Goal: Information Seeking & Learning: Learn about a topic

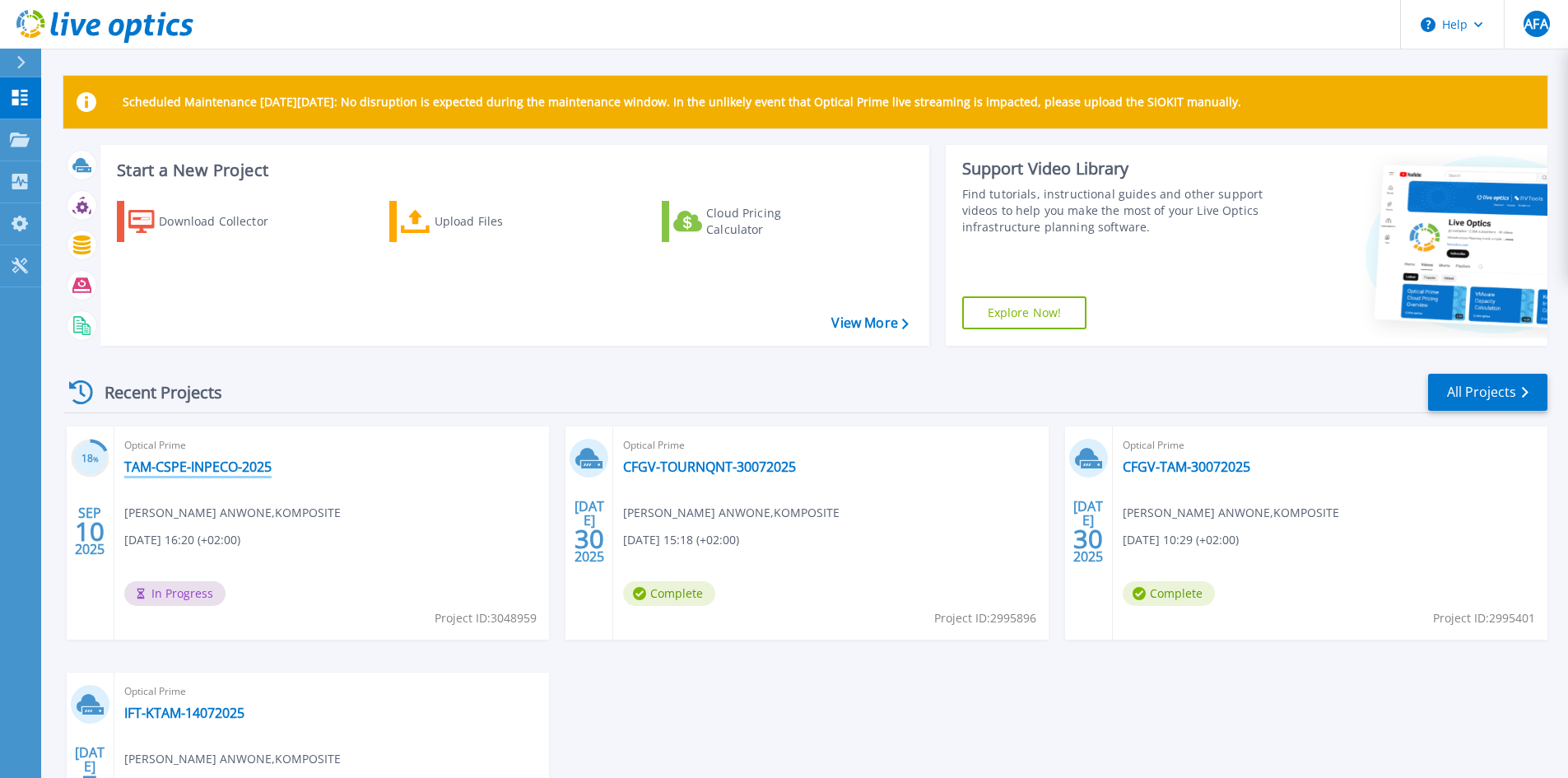
click at [193, 465] on link "TAM-CSPE-INPECO-2025" at bounding box center [198, 467] width 147 height 17
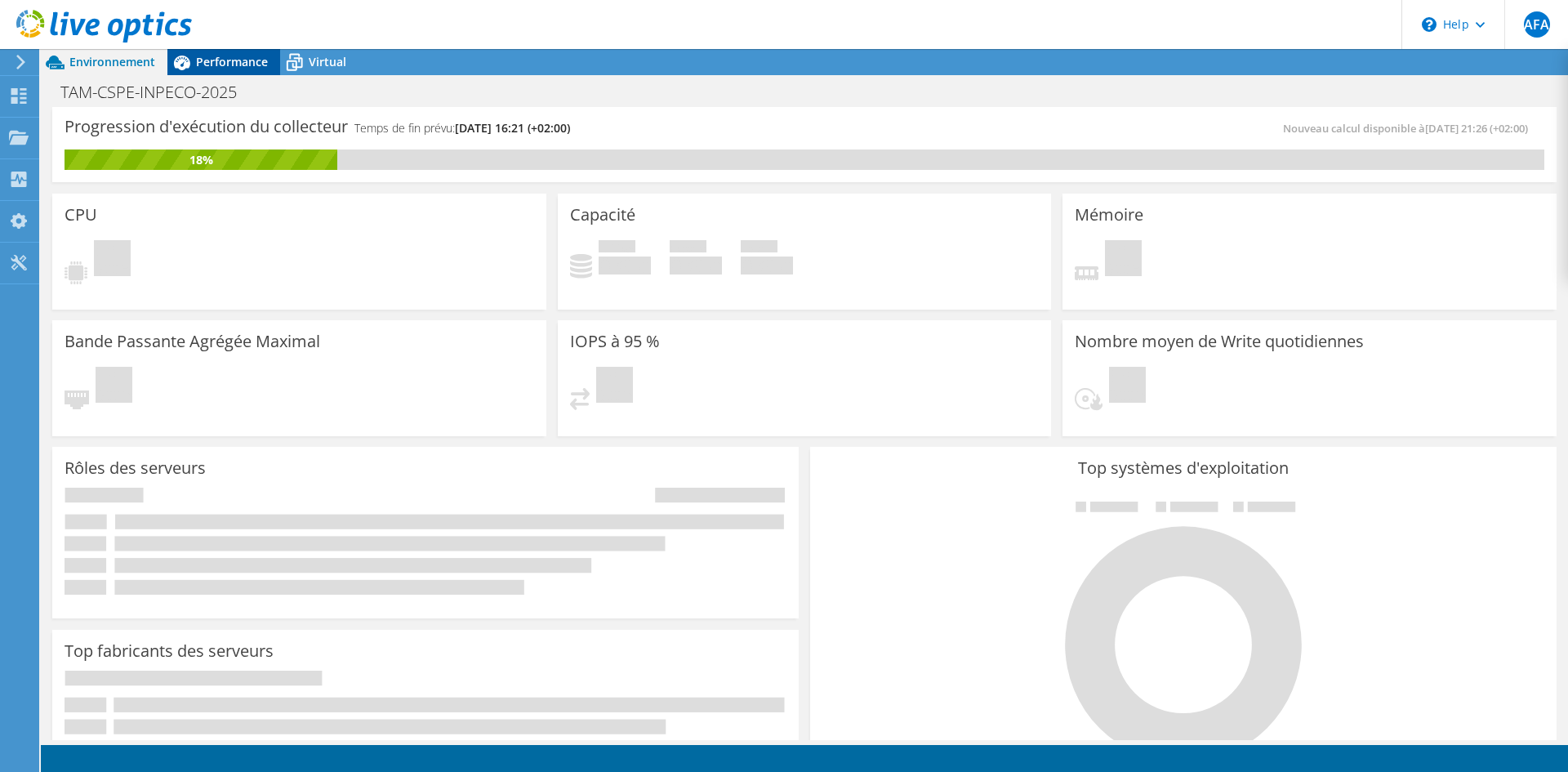
click at [221, 61] on span "Performance" at bounding box center [231, 61] width 72 height 16
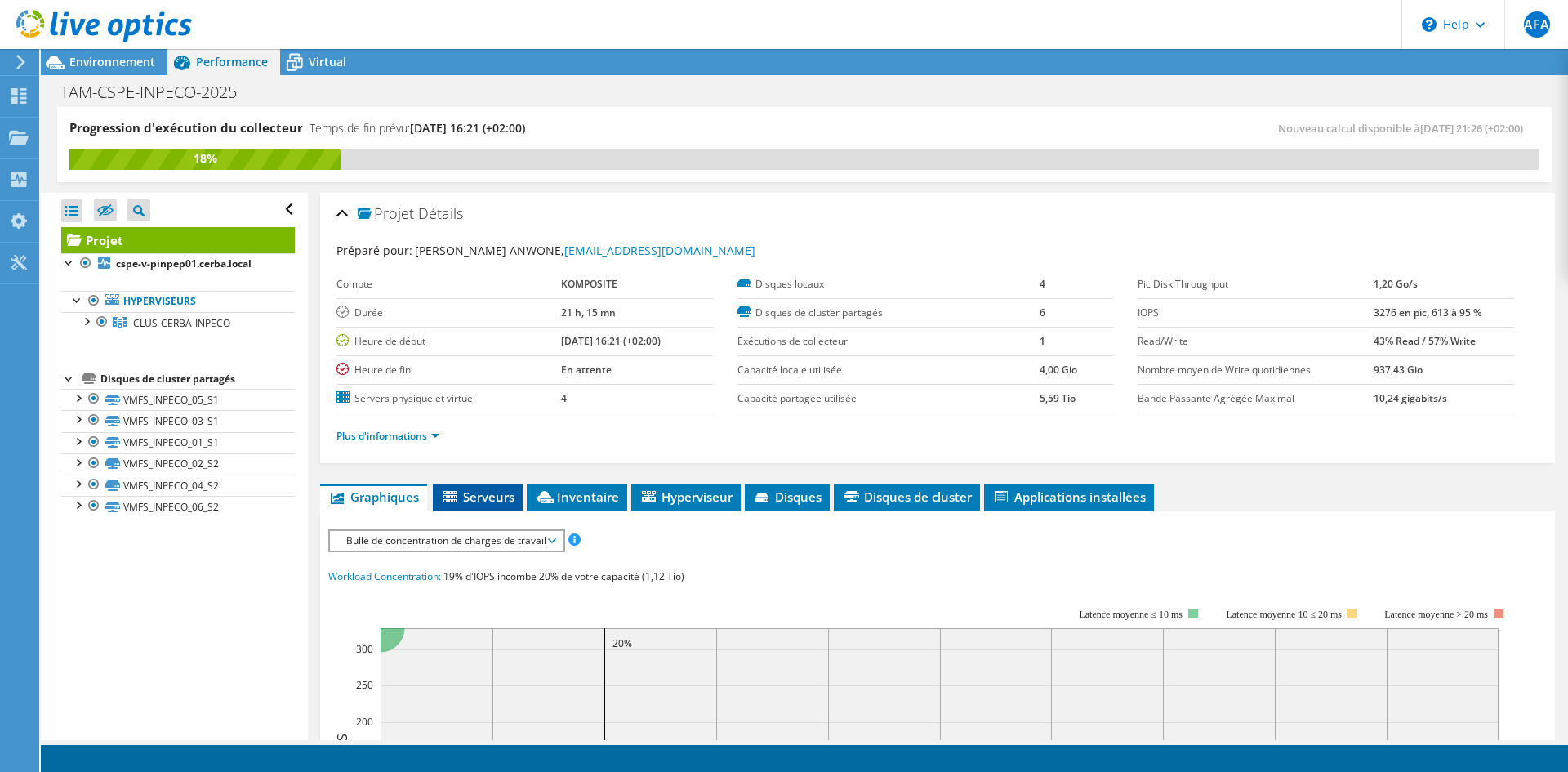
click at [469, 492] on span "Serveurs" at bounding box center [478, 497] width 74 height 17
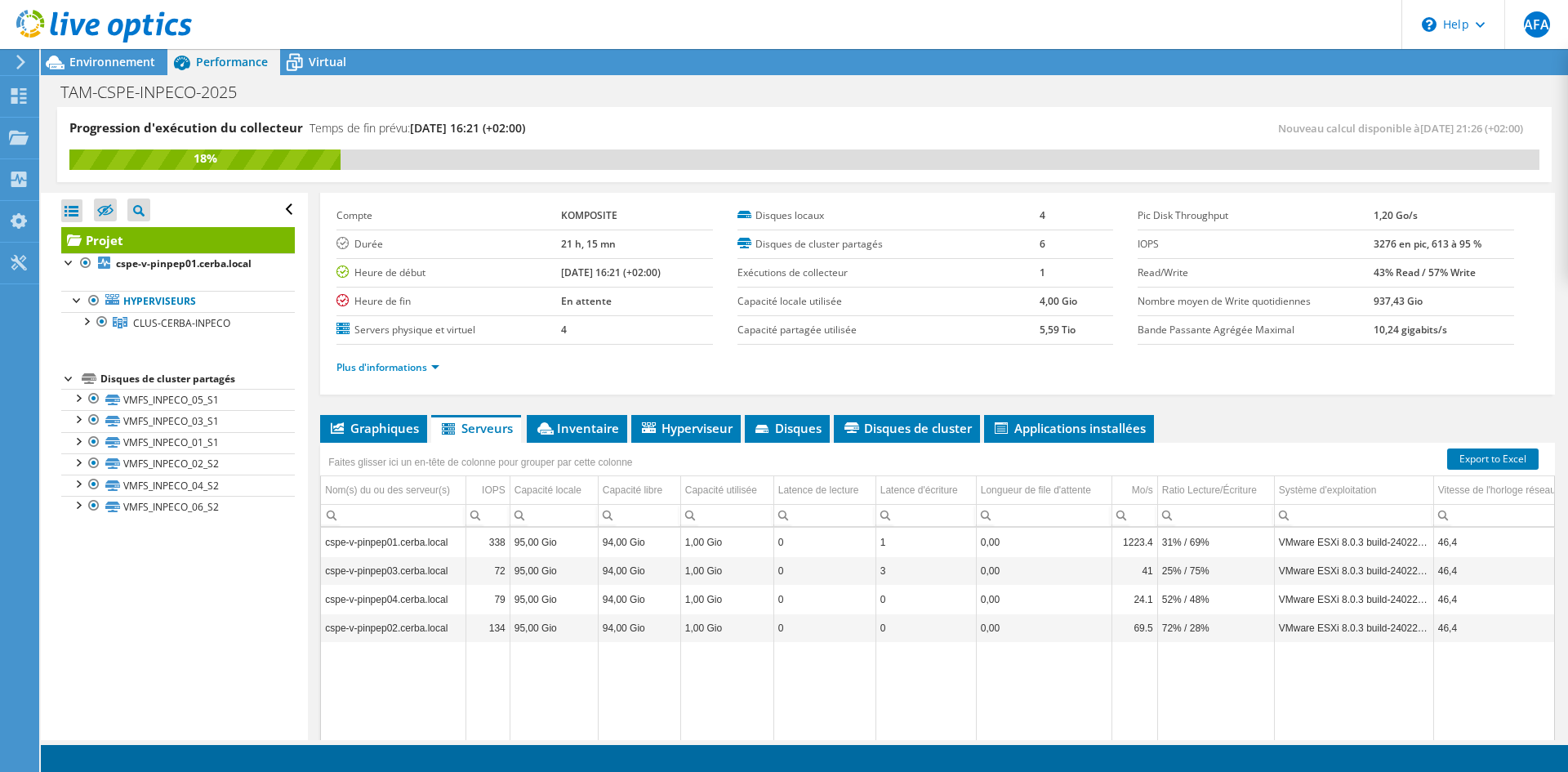
scroll to position [82, 0]
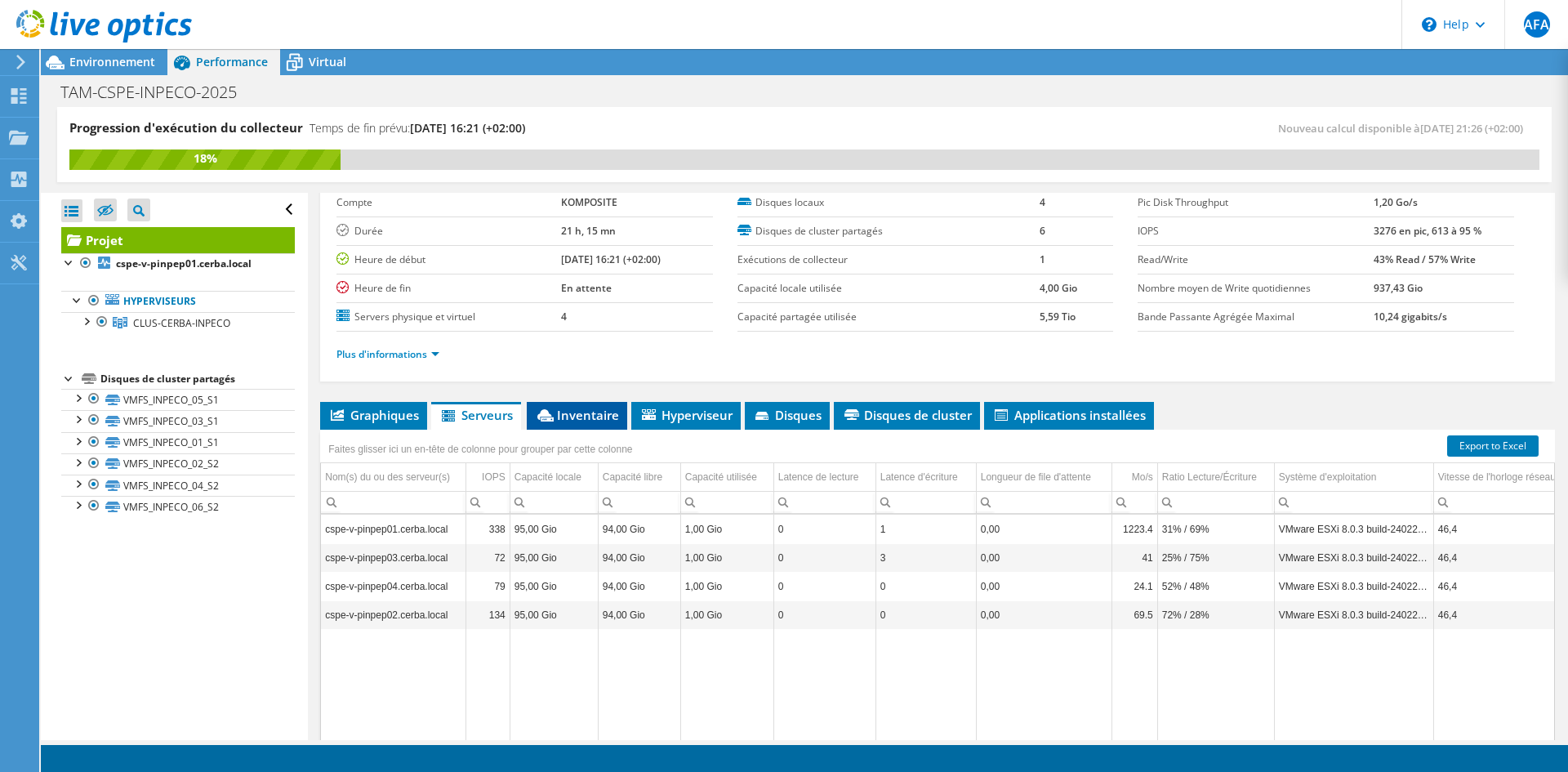
click at [575, 413] on span "Inventaire" at bounding box center [576, 415] width 84 height 17
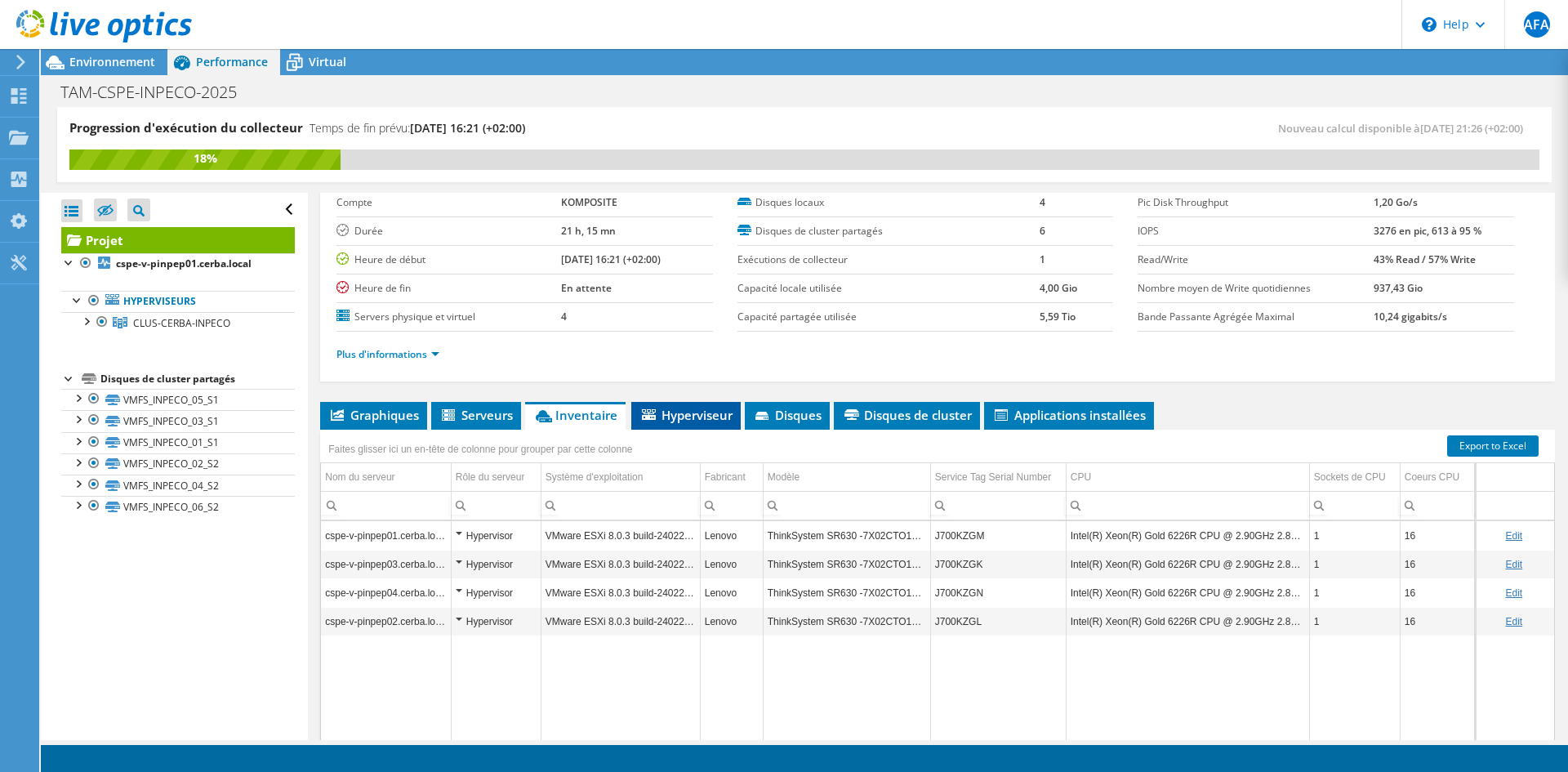
click at [686, 408] on span "Hyperviseur" at bounding box center [686, 415] width 93 height 17
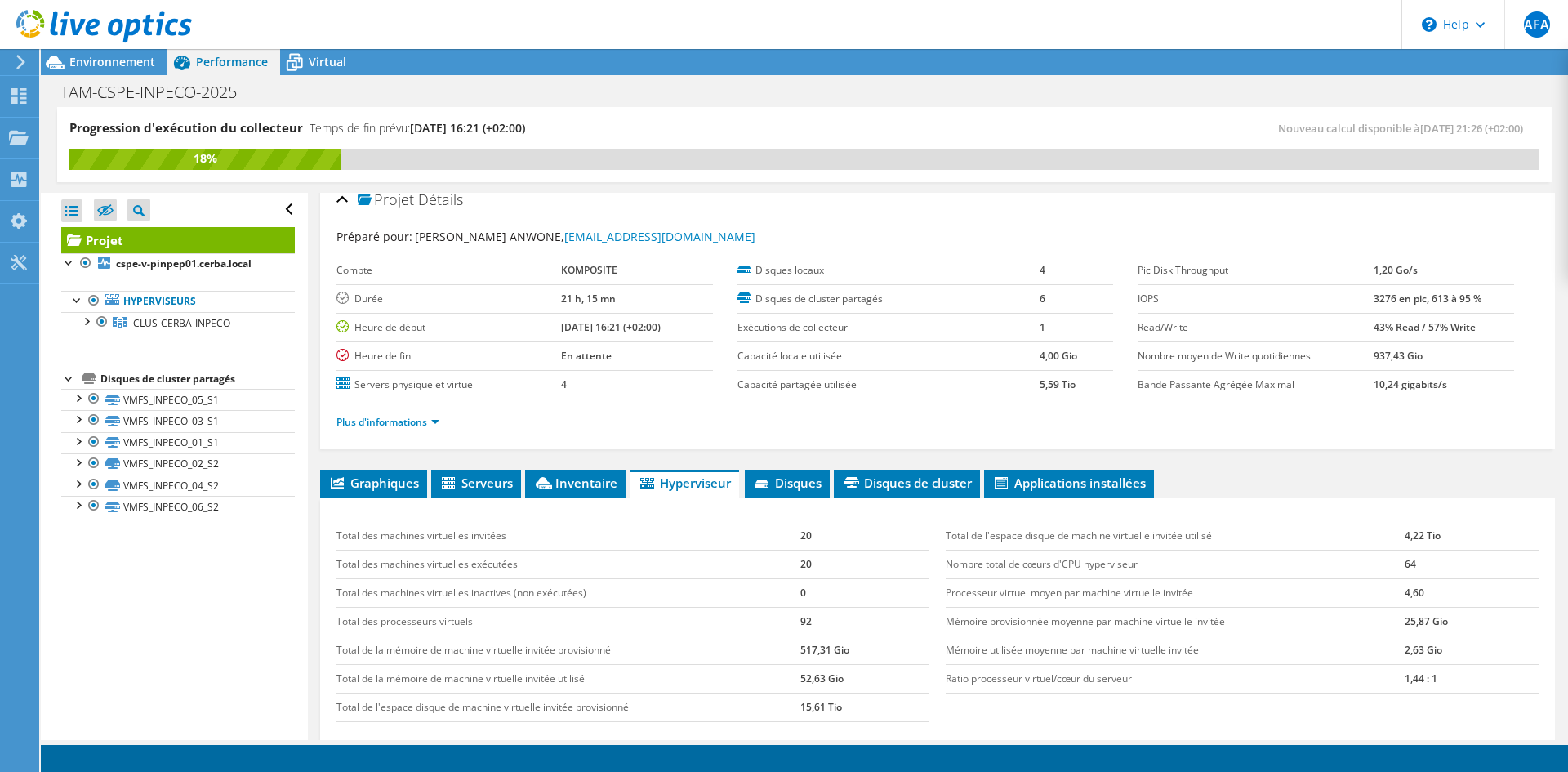
scroll to position [0, 0]
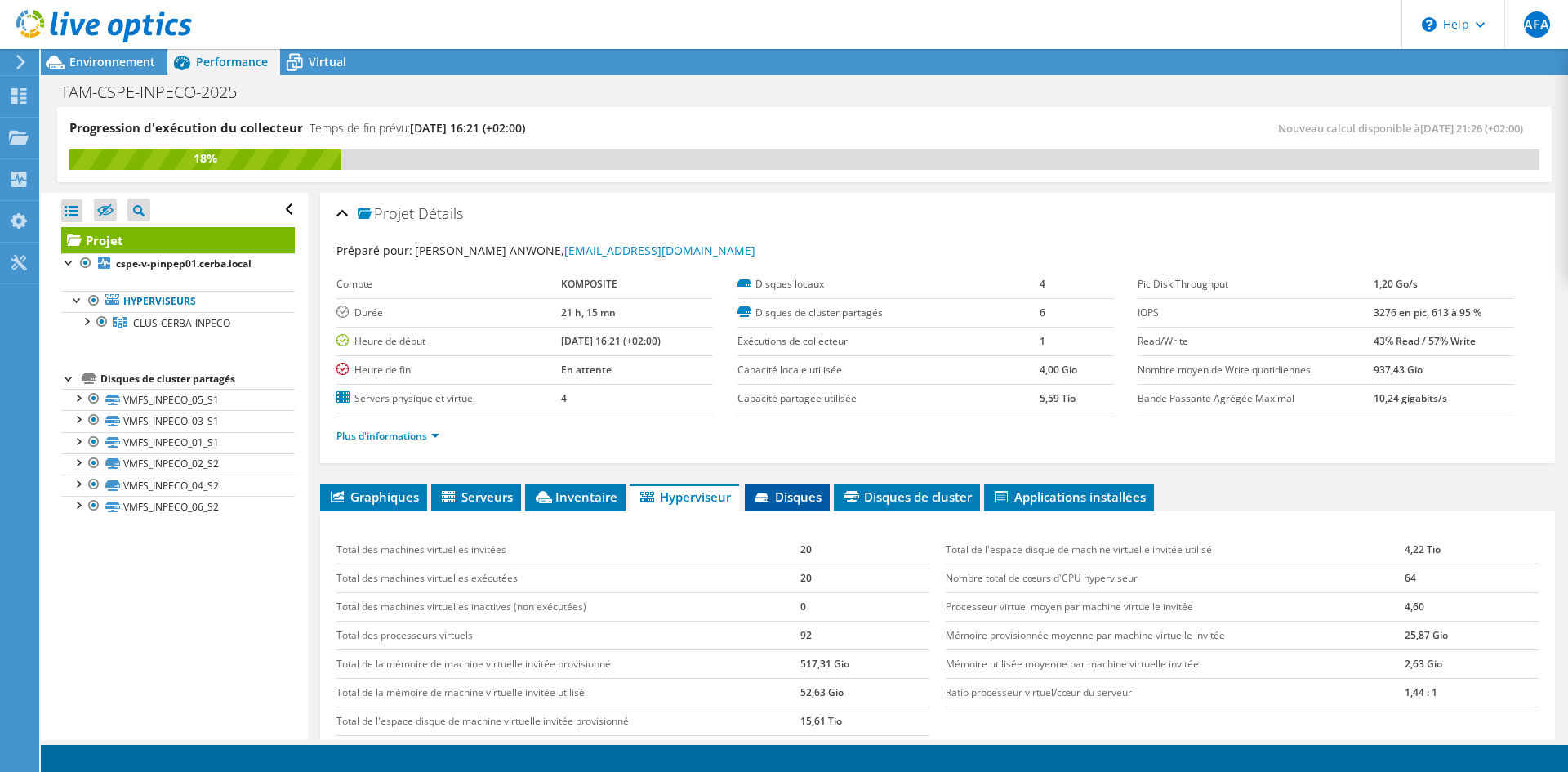
click at [794, 501] on span "Disques" at bounding box center [787, 497] width 69 height 17
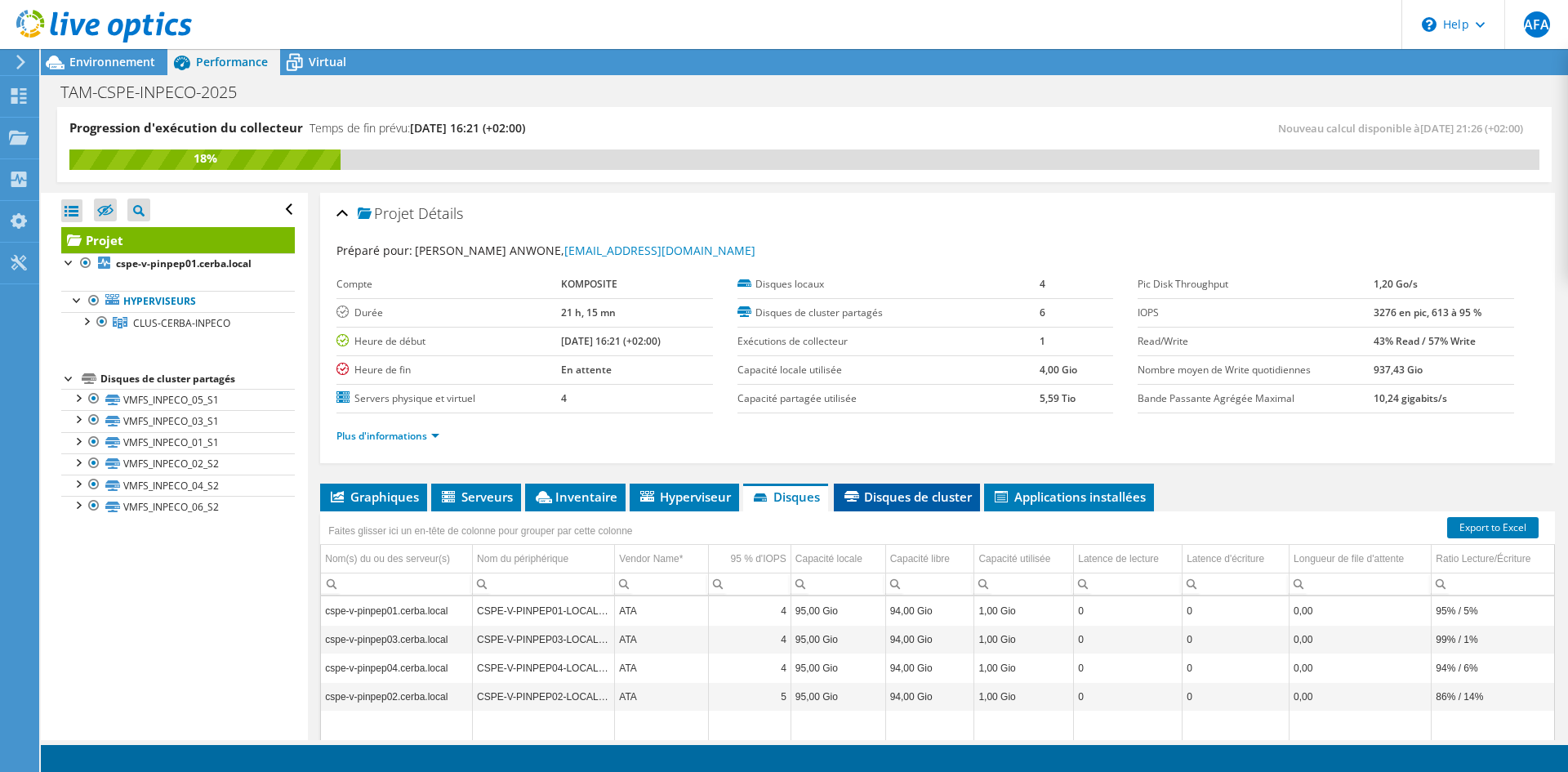
click at [893, 498] on span "Disques de cluster" at bounding box center [907, 497] width 130 height 17
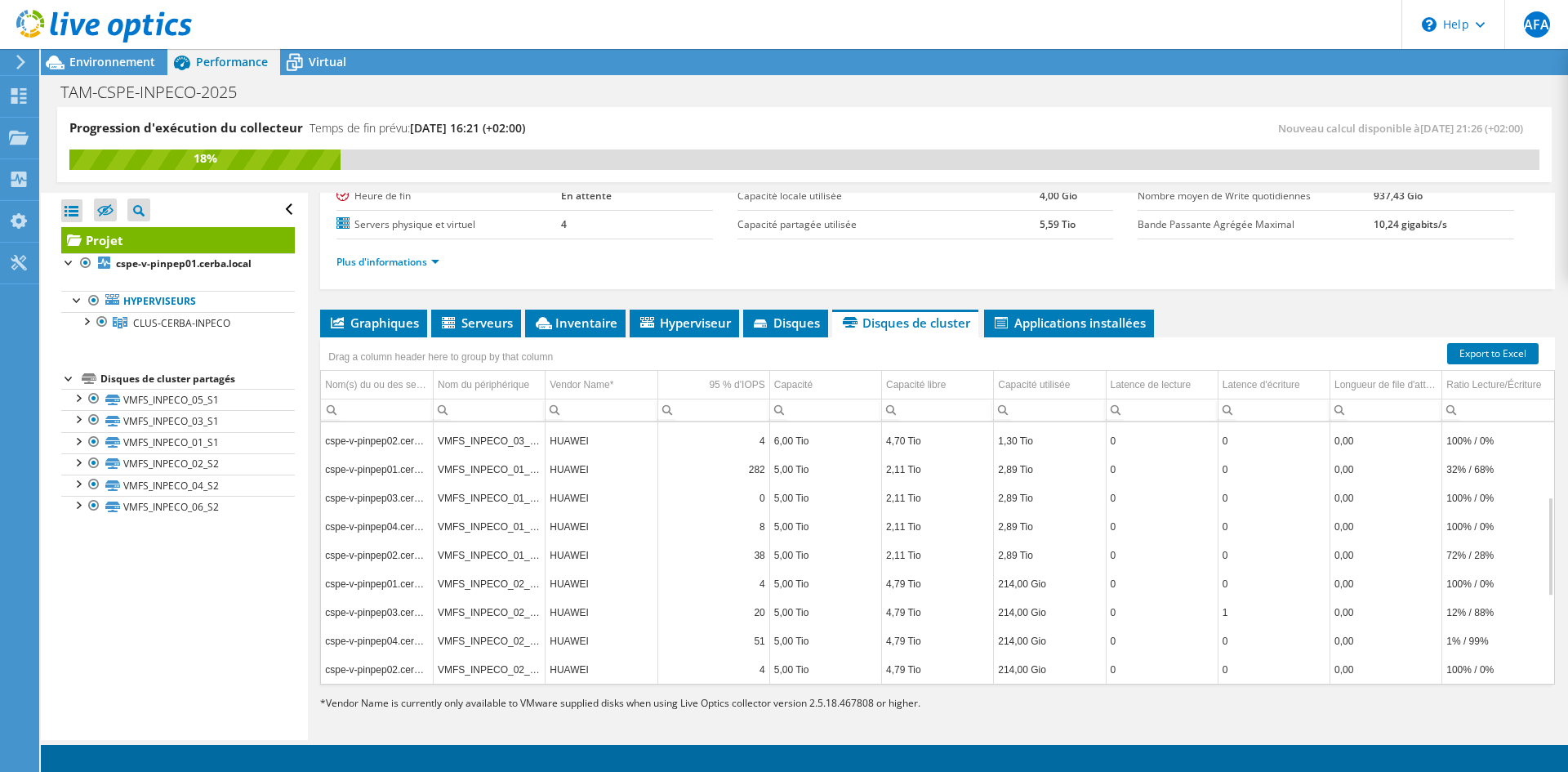
scroll to position [181, 0]
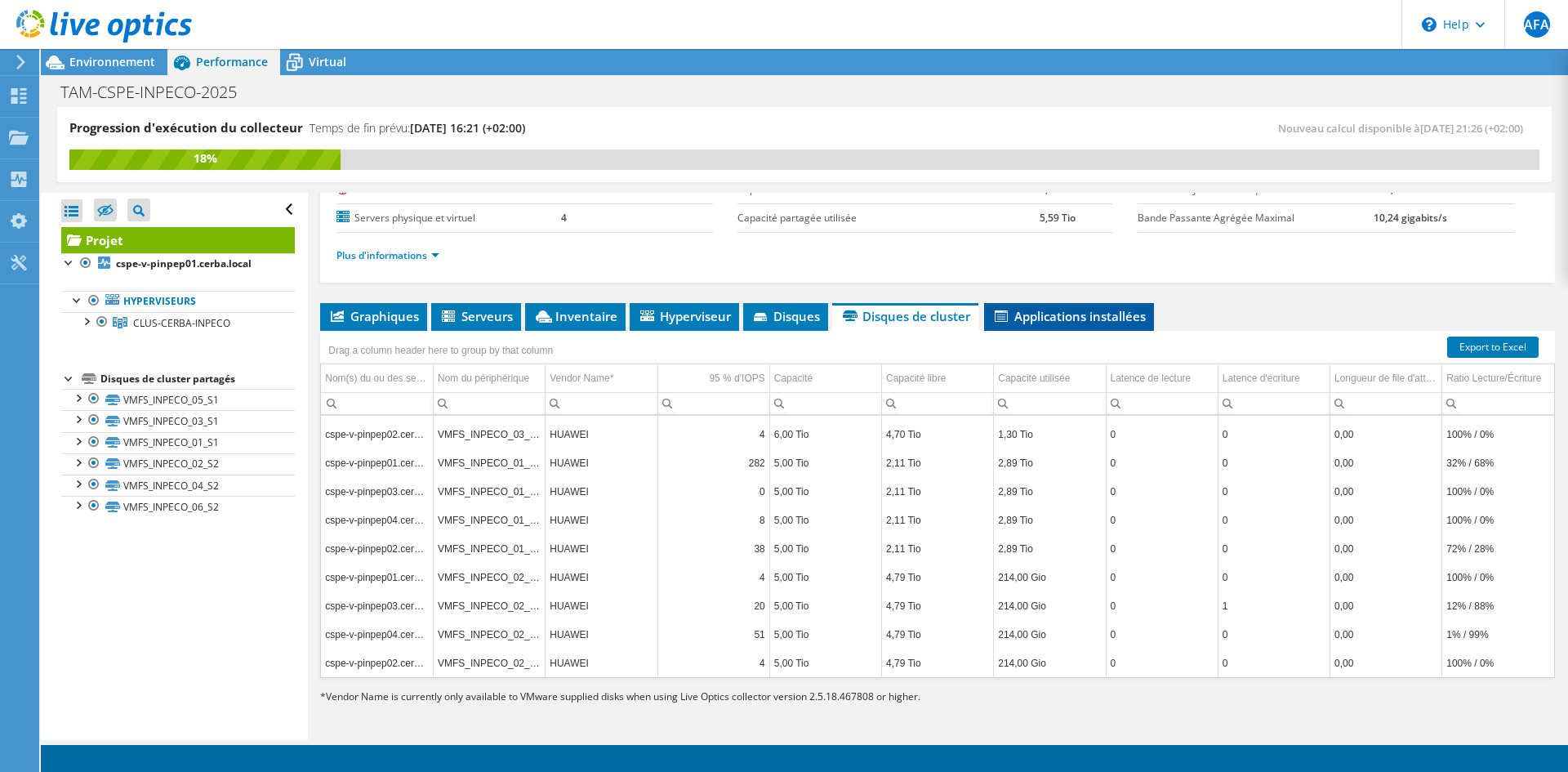
click at [1097, 315] on span "Applications installées" at bounding box center [1069, 316] width 153 height 17
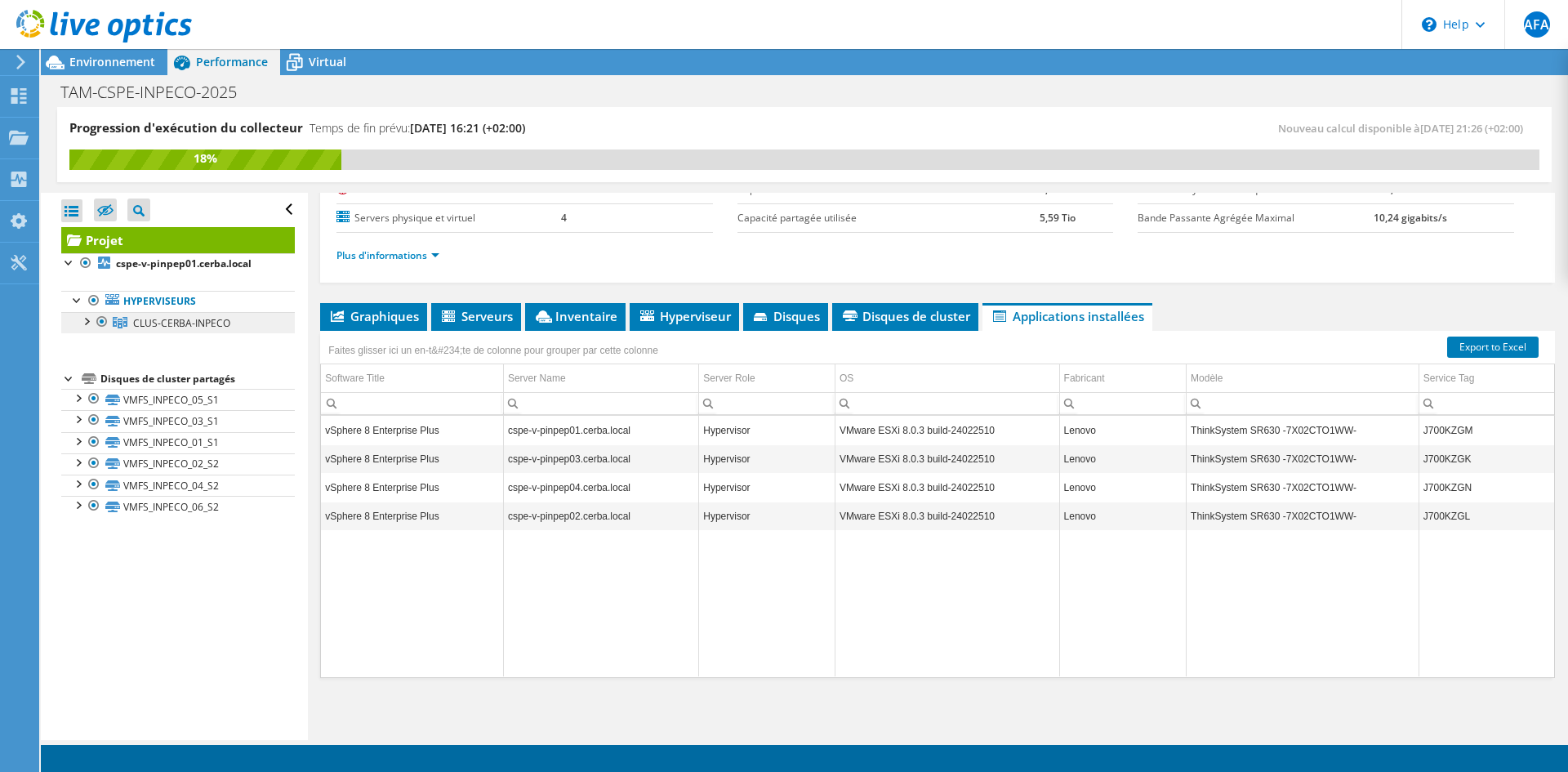
click at [143, 323] on span "CLUS-CERBA-INPECO" at bounding box center [182, 323] width 97 height 14
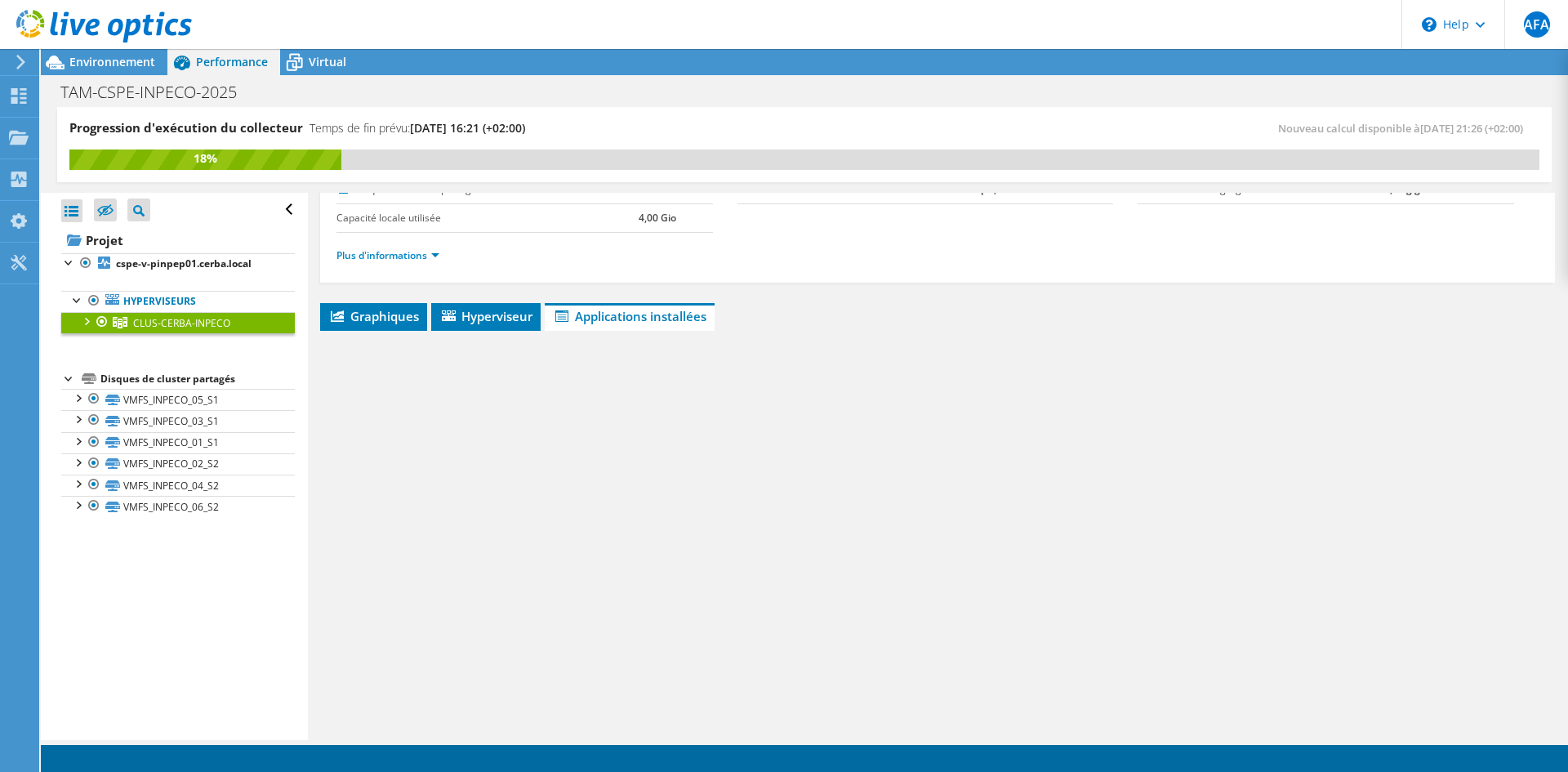
scroll to position [124, 0]
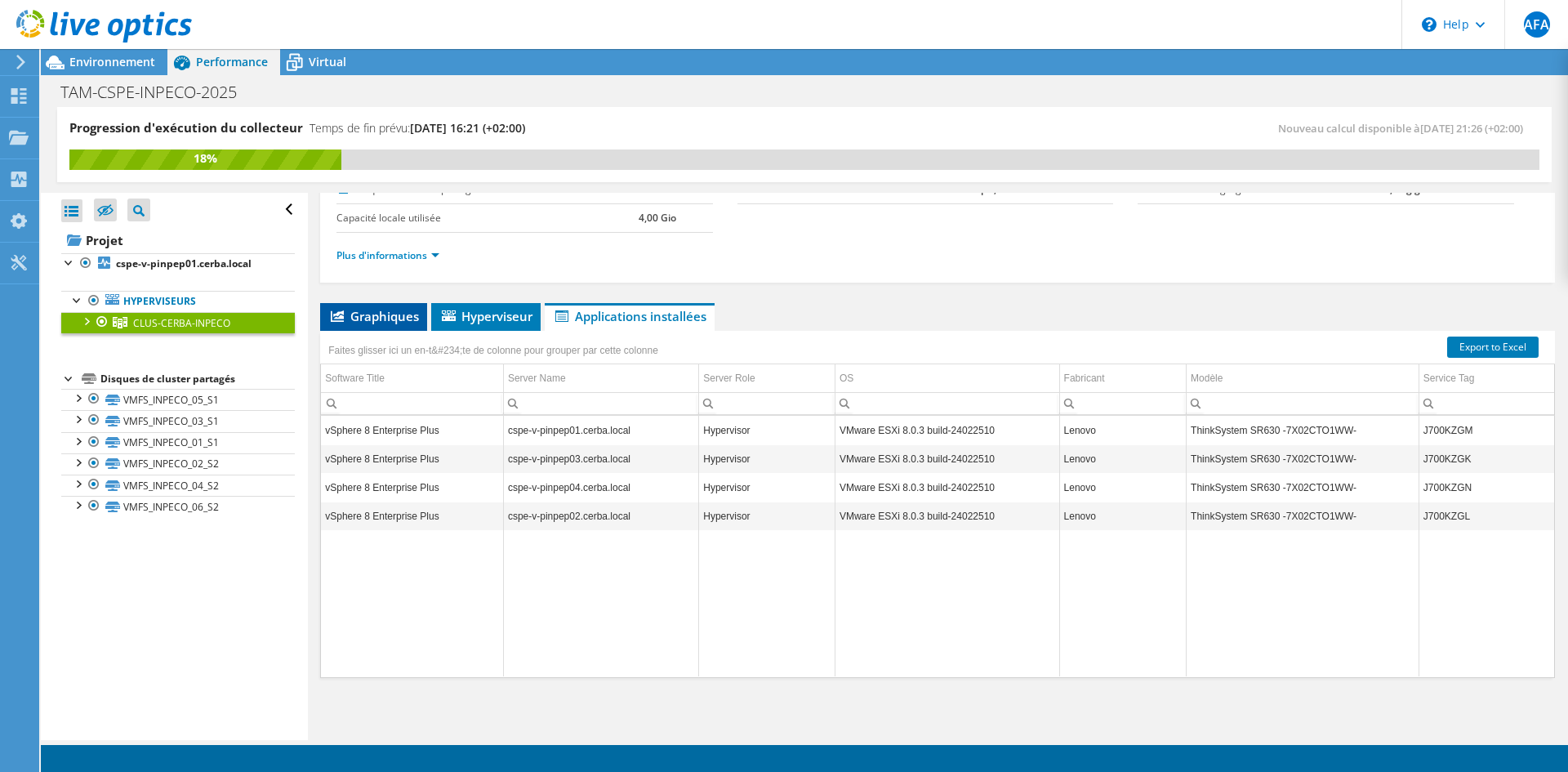
click at [364, 308] on span "Graphiques" at bounding box center [373, 316] width 90 height 17
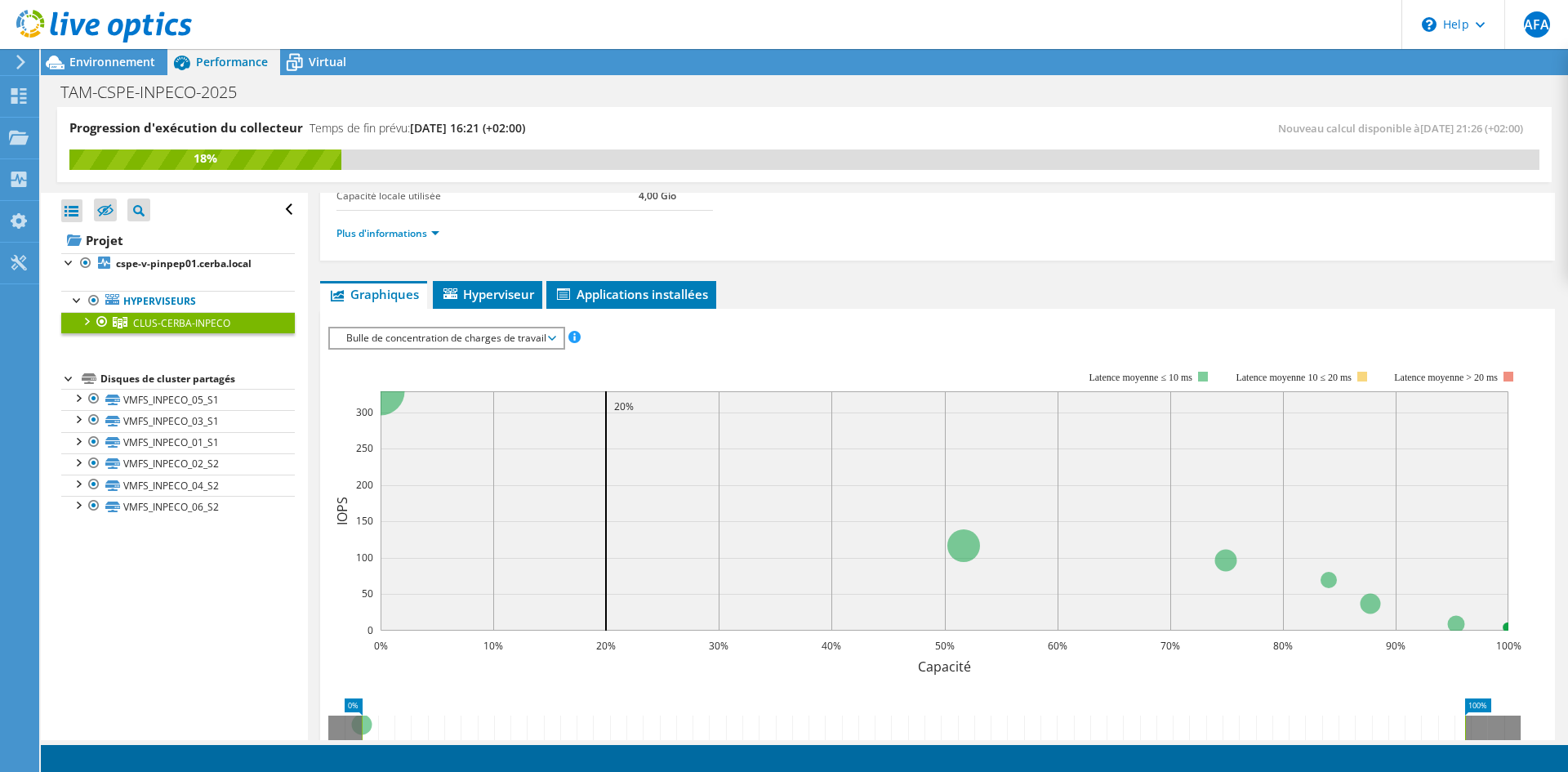
scroll to position [88, 0]
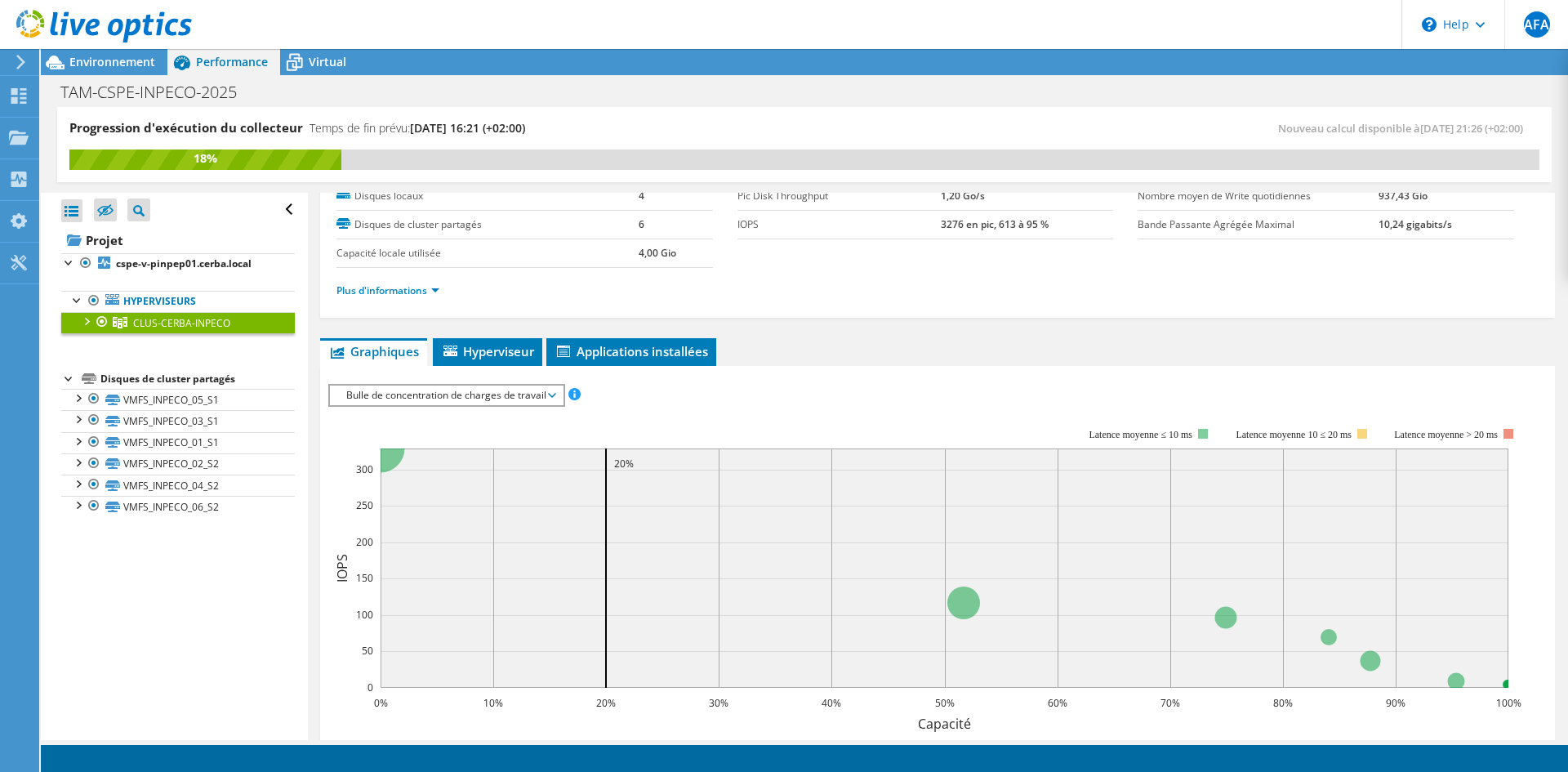
click at [553, 394] on span "Bulle de concentration de charges de travail" at bounding box center [446, 396] width 216 height 20
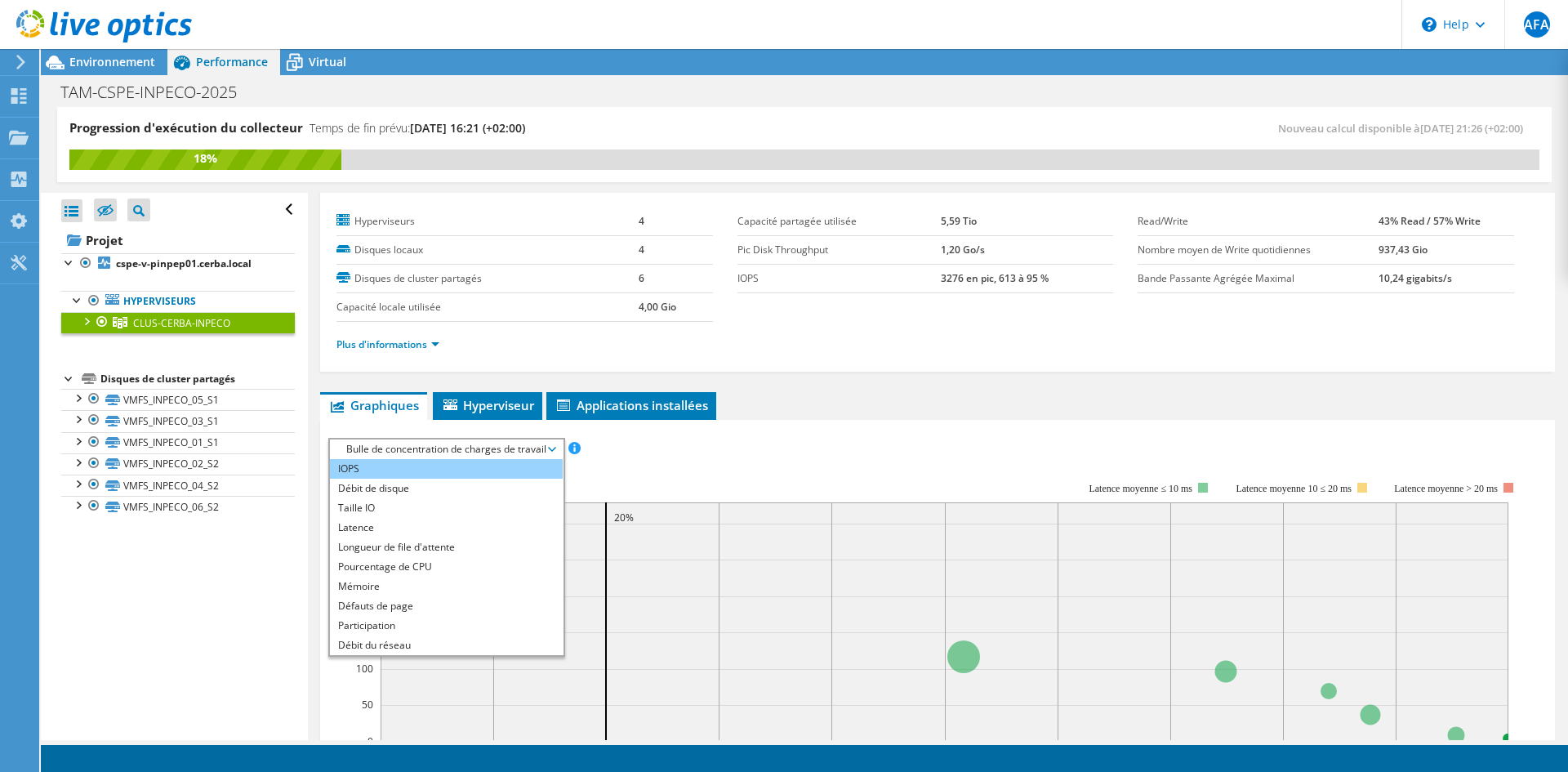
scroll to position [0, 0]
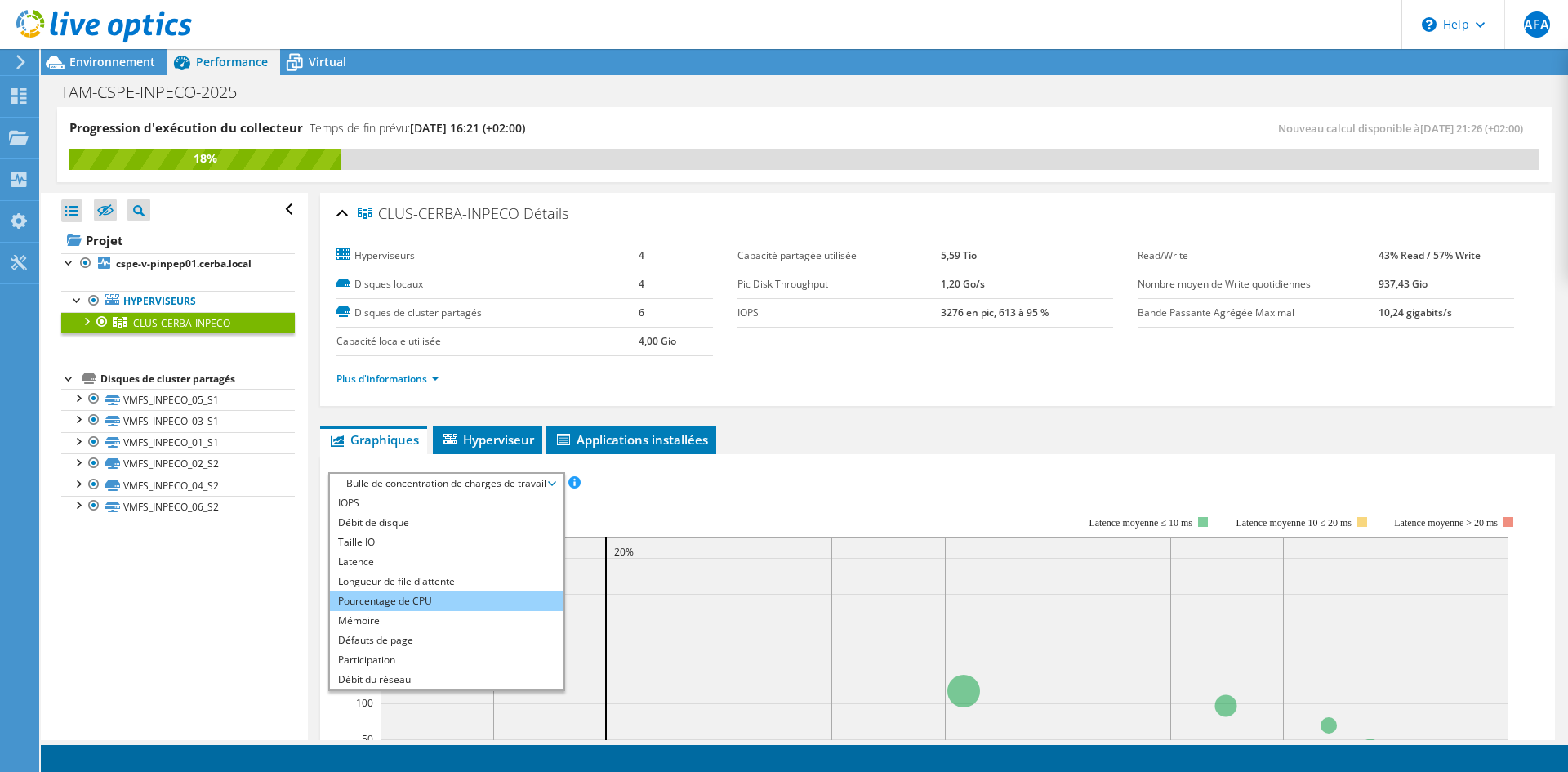
click at [471, 595] on li "Pourcentage de CPU" at bounding box center [446, 601] width 233 height 20
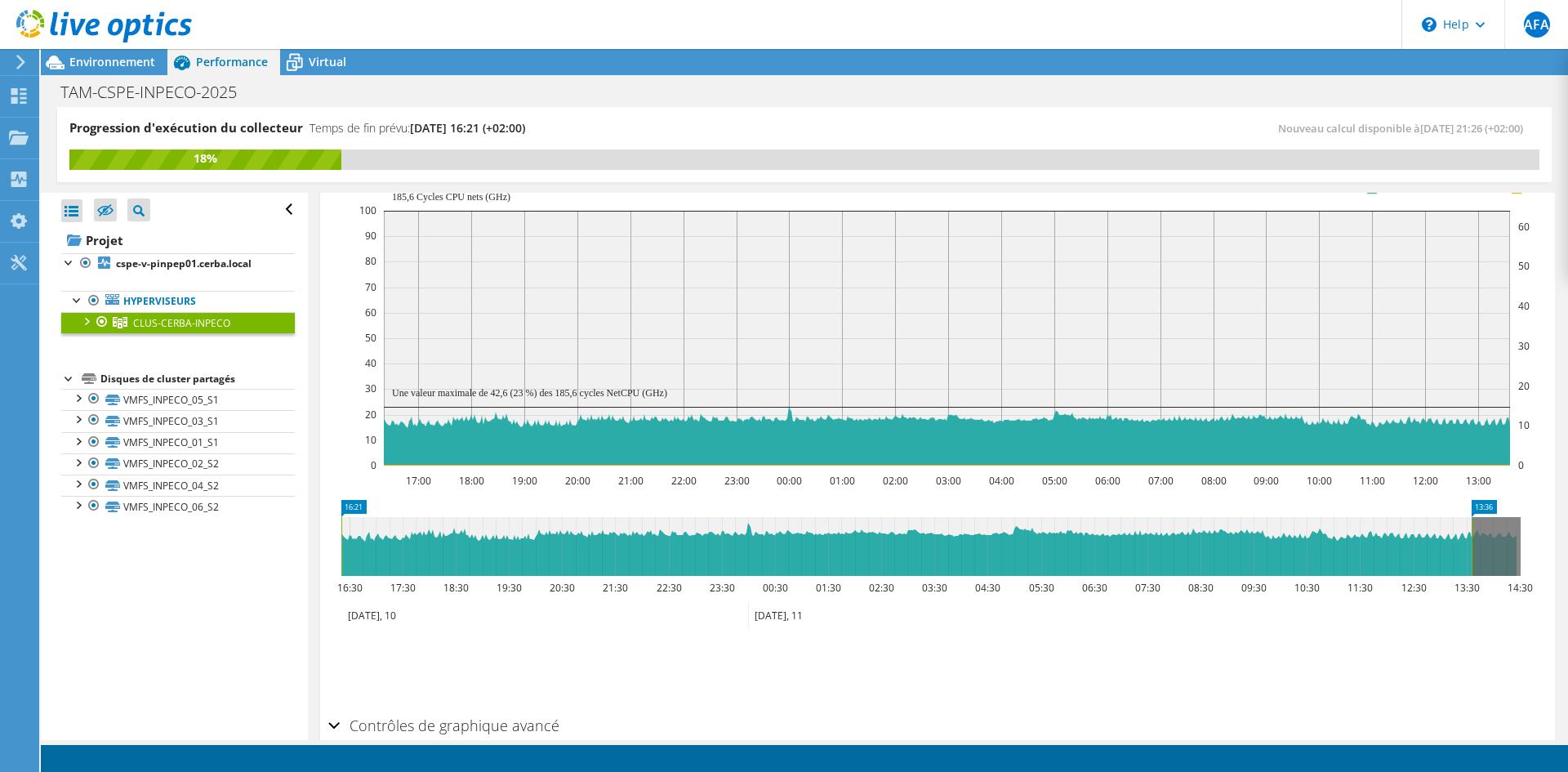
scroll to position [251, 0]
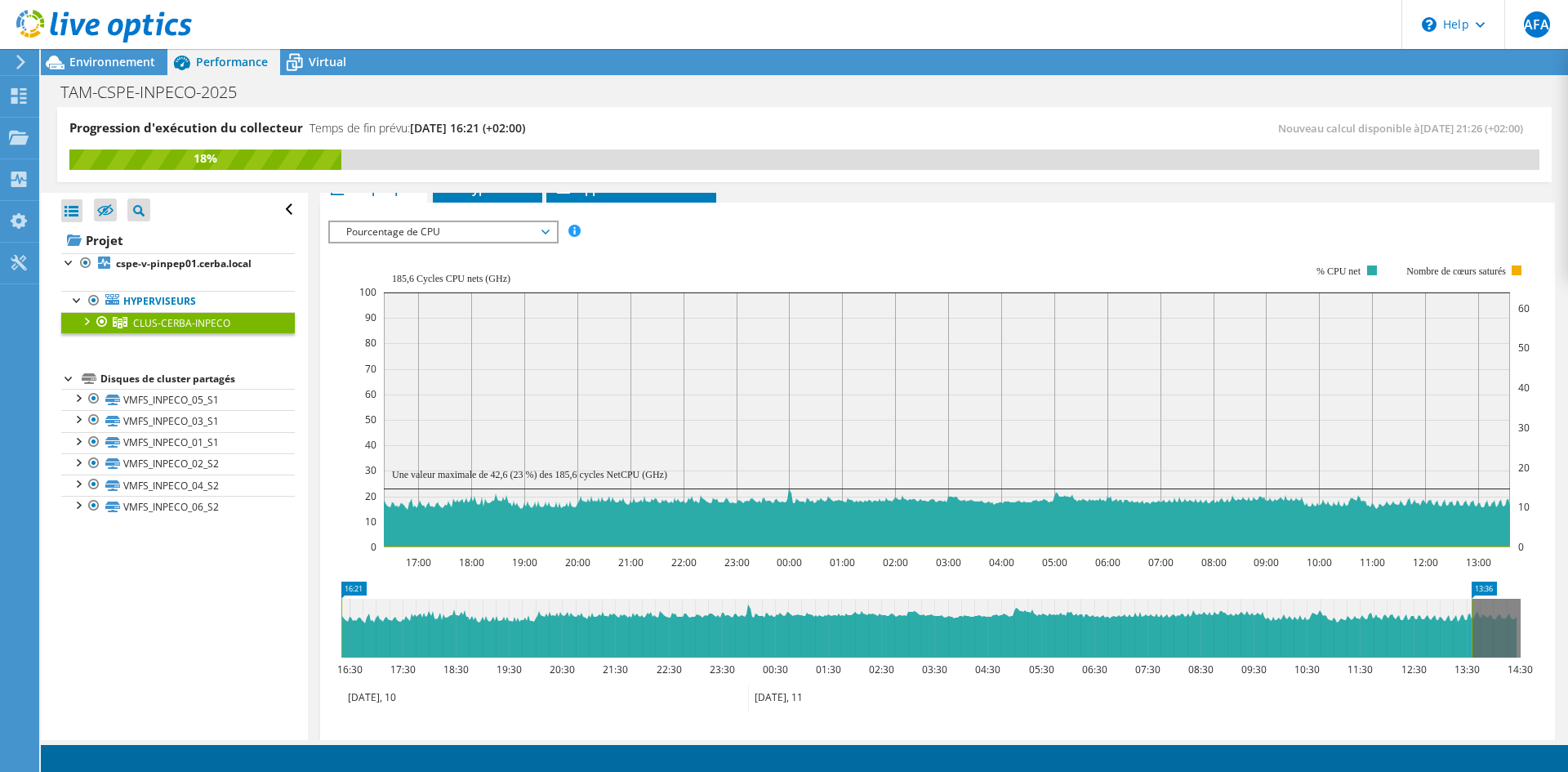
click at [546, 235] on span "Pourcentage de CPU" at bounding box center [443, 232] width 210 height 20
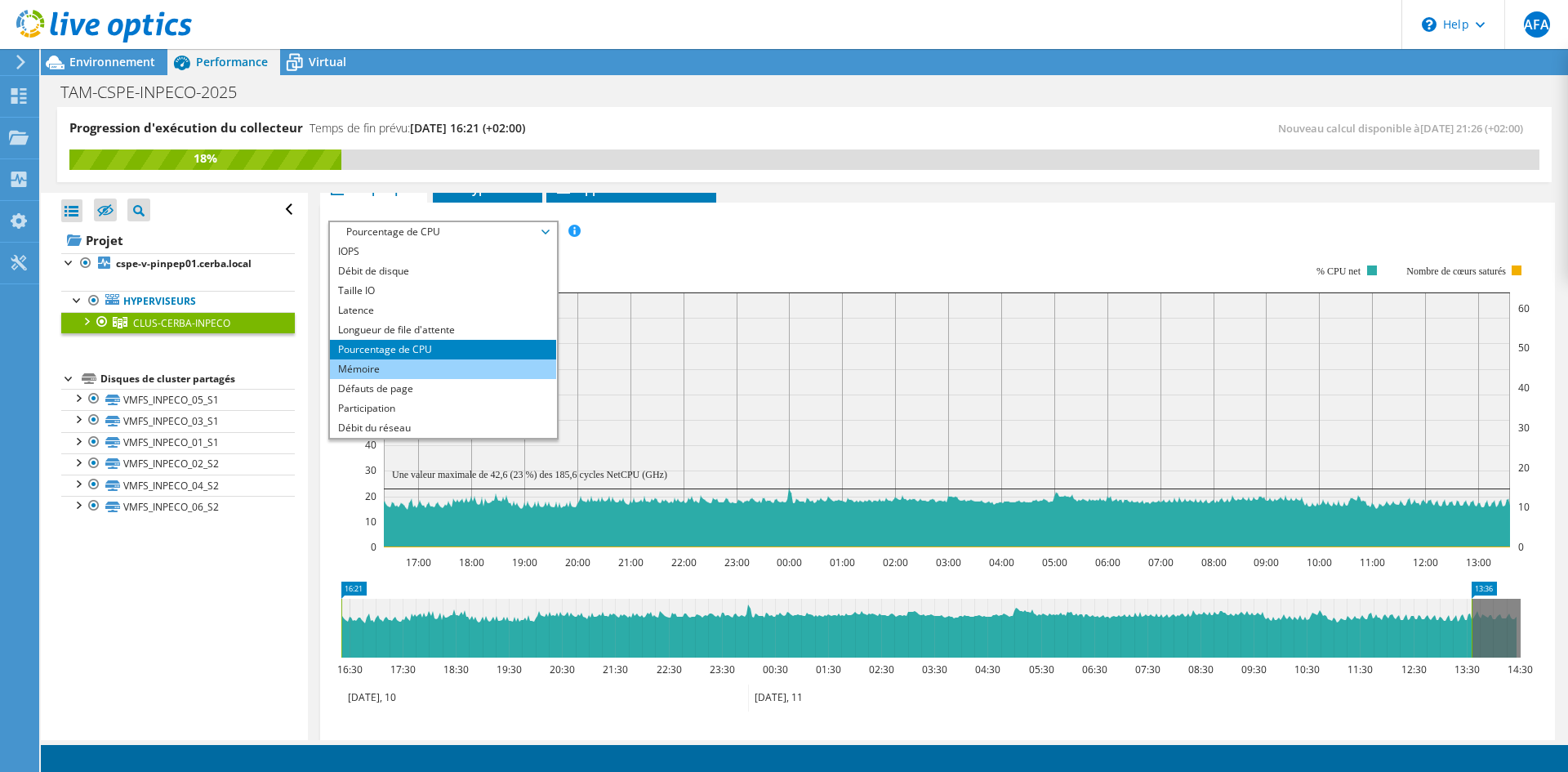
click at [450, 367] on li "Mémoire" at bounding box center [443, 369] width 226 height 20
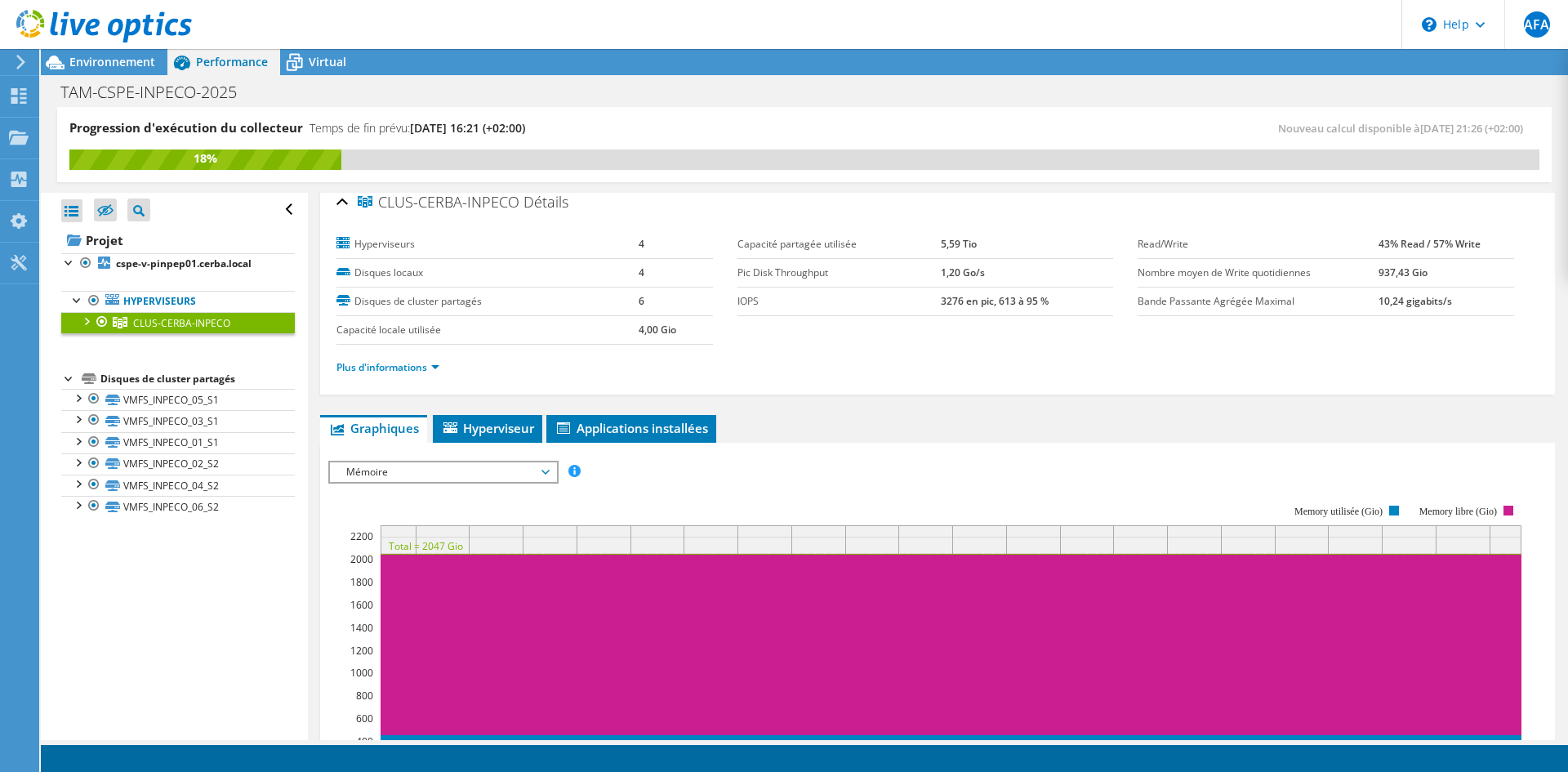
scroll to position [7, 0]
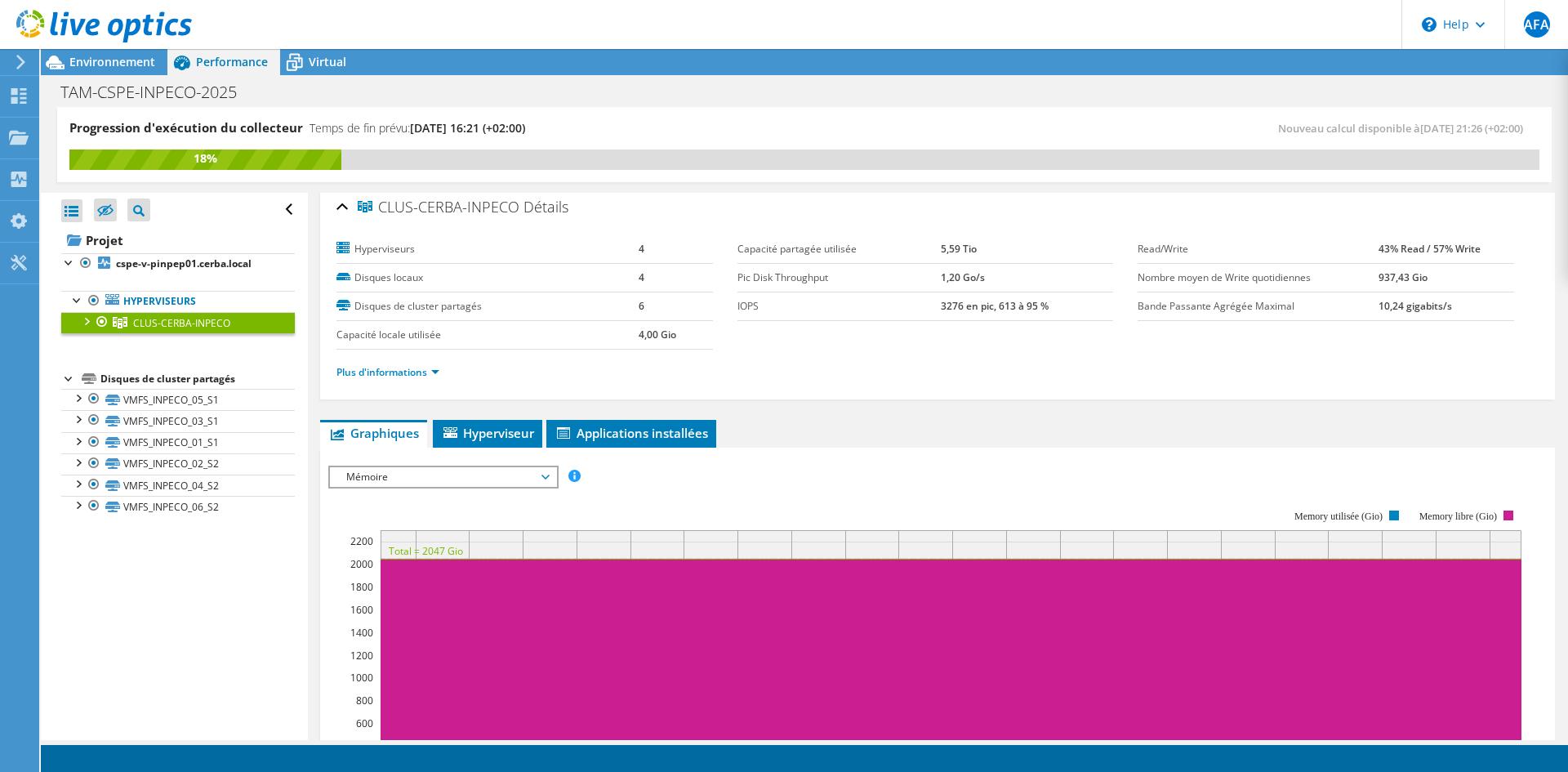
click at [547, 473] on span "Mémoire" at bounding box center [443, 477] width 210 height 20
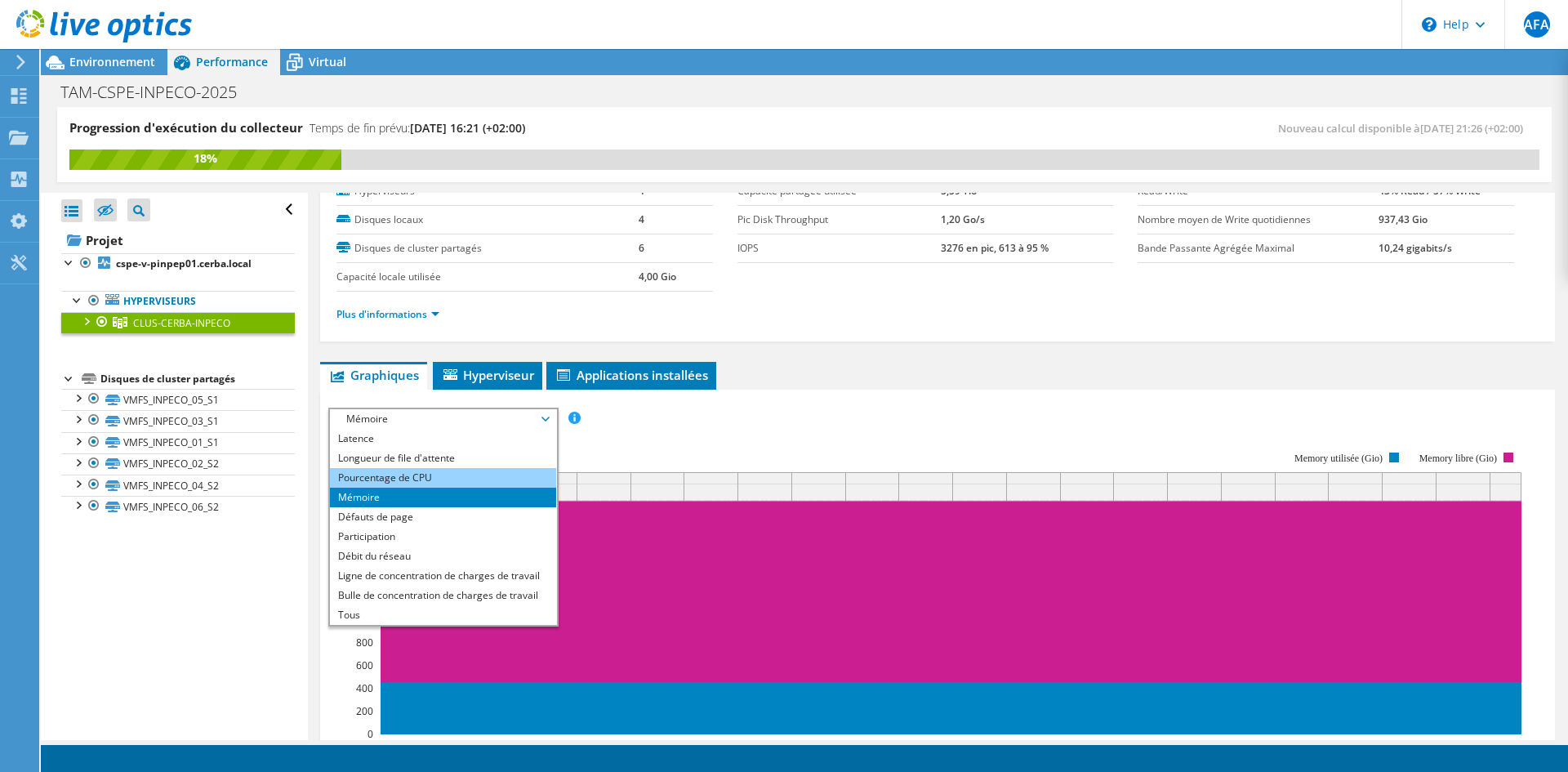
scroll to position [88, 0]
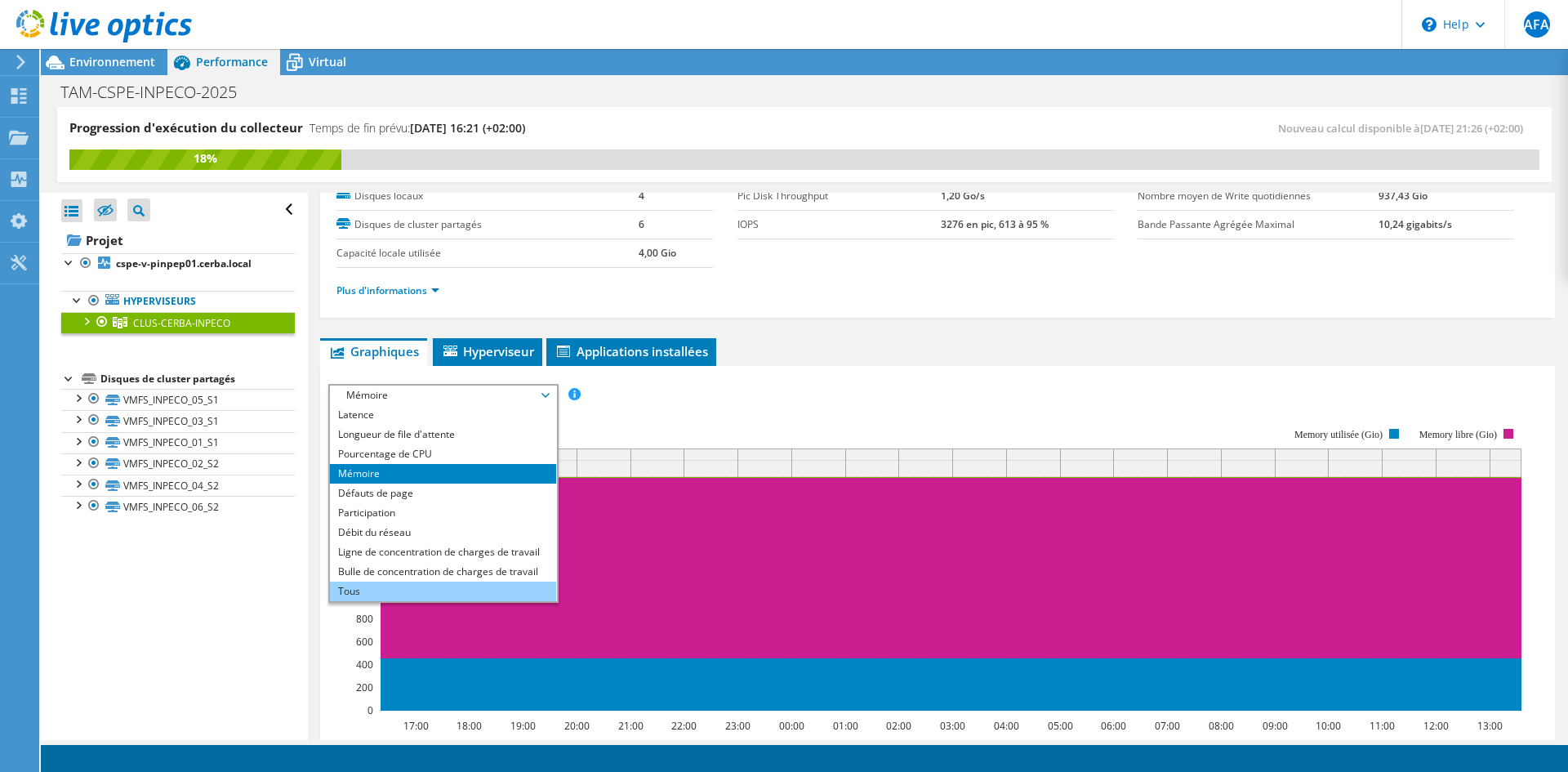
click at [464, 590] on li "Tous" at bounding box center [443, 591] width 226 height 20
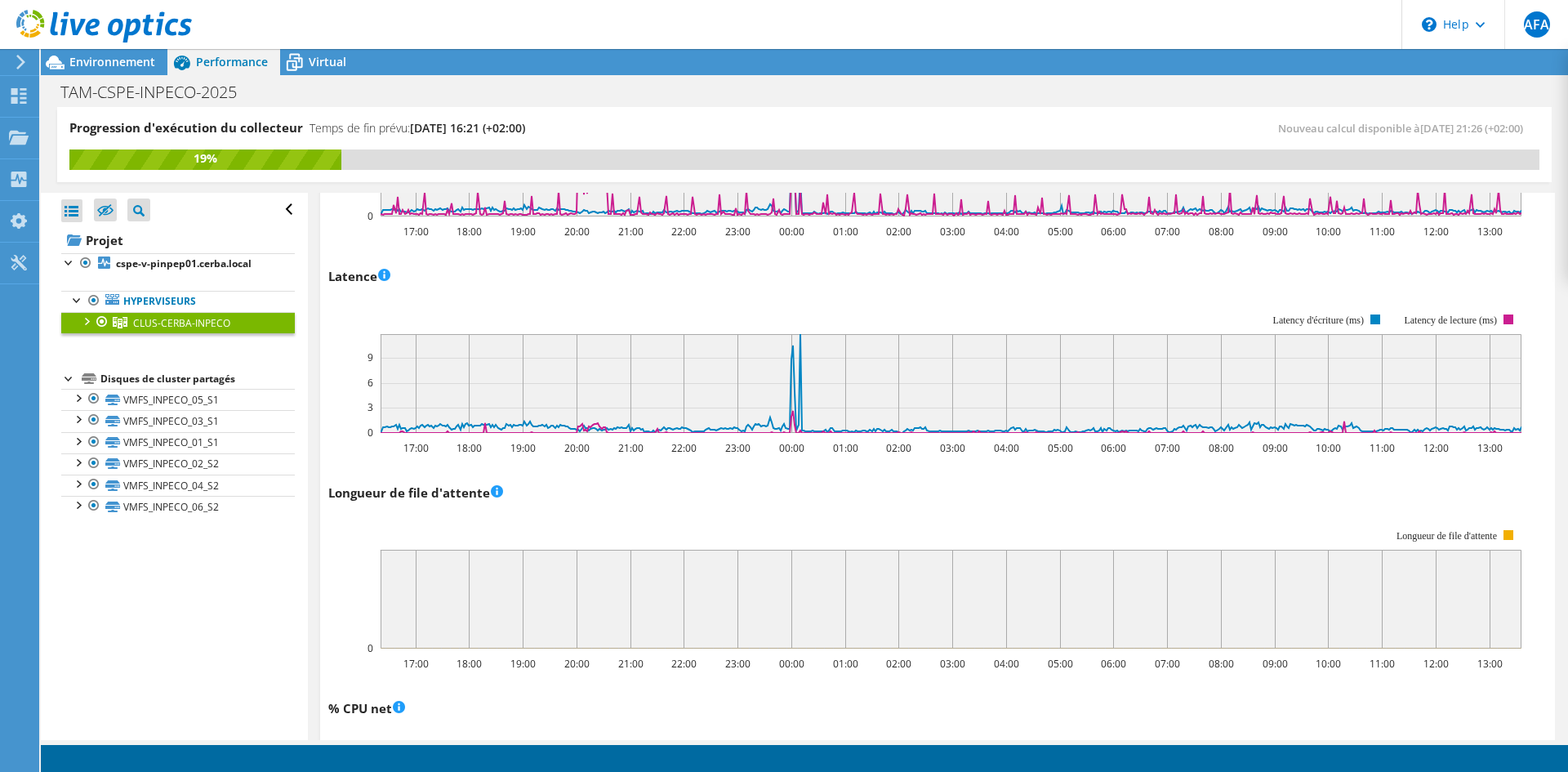
scroll to position [860, 0]
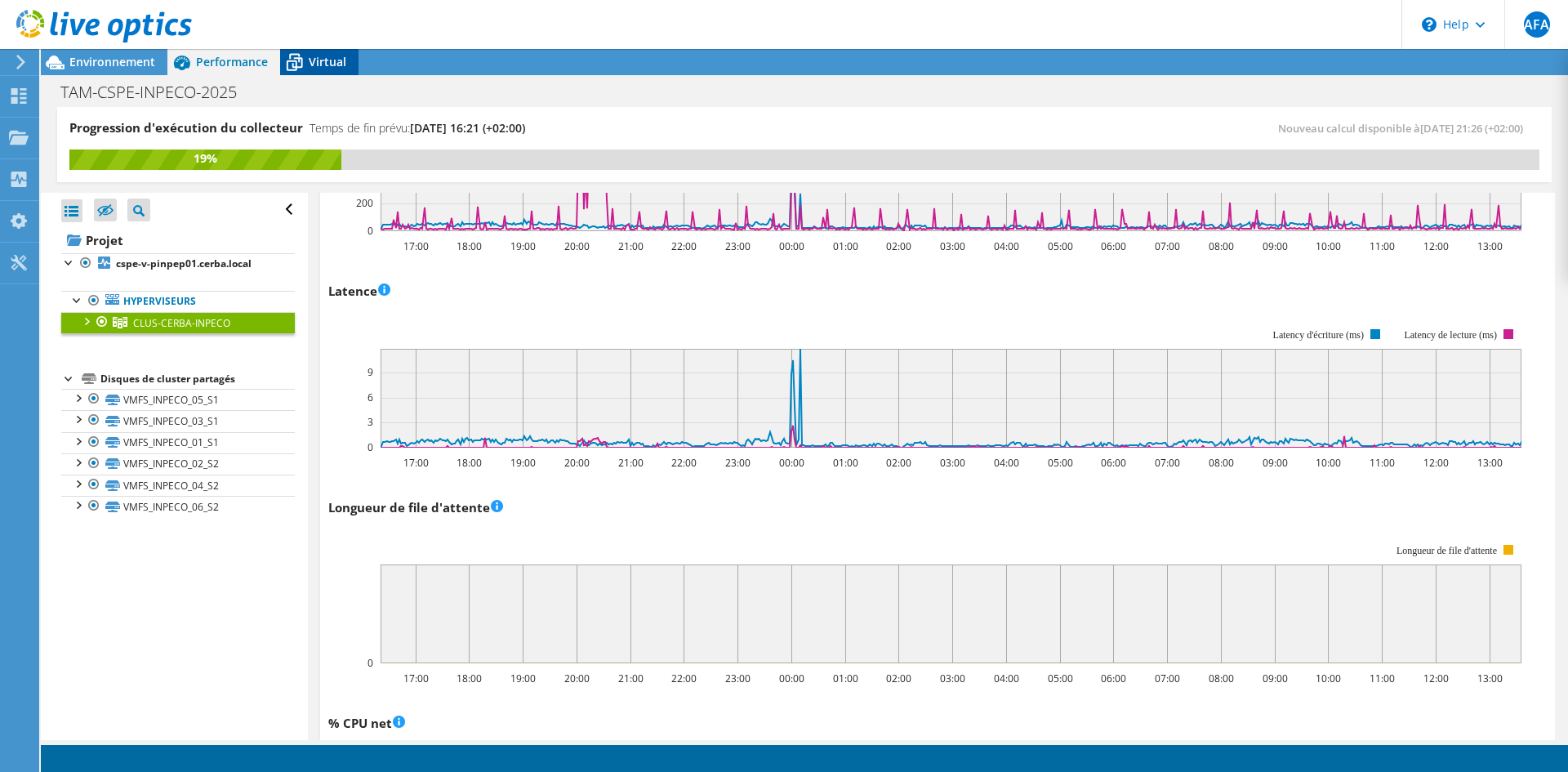
click at [314, 62] on span "Virtual" at bounding box center [327, 61] width 37 height 16
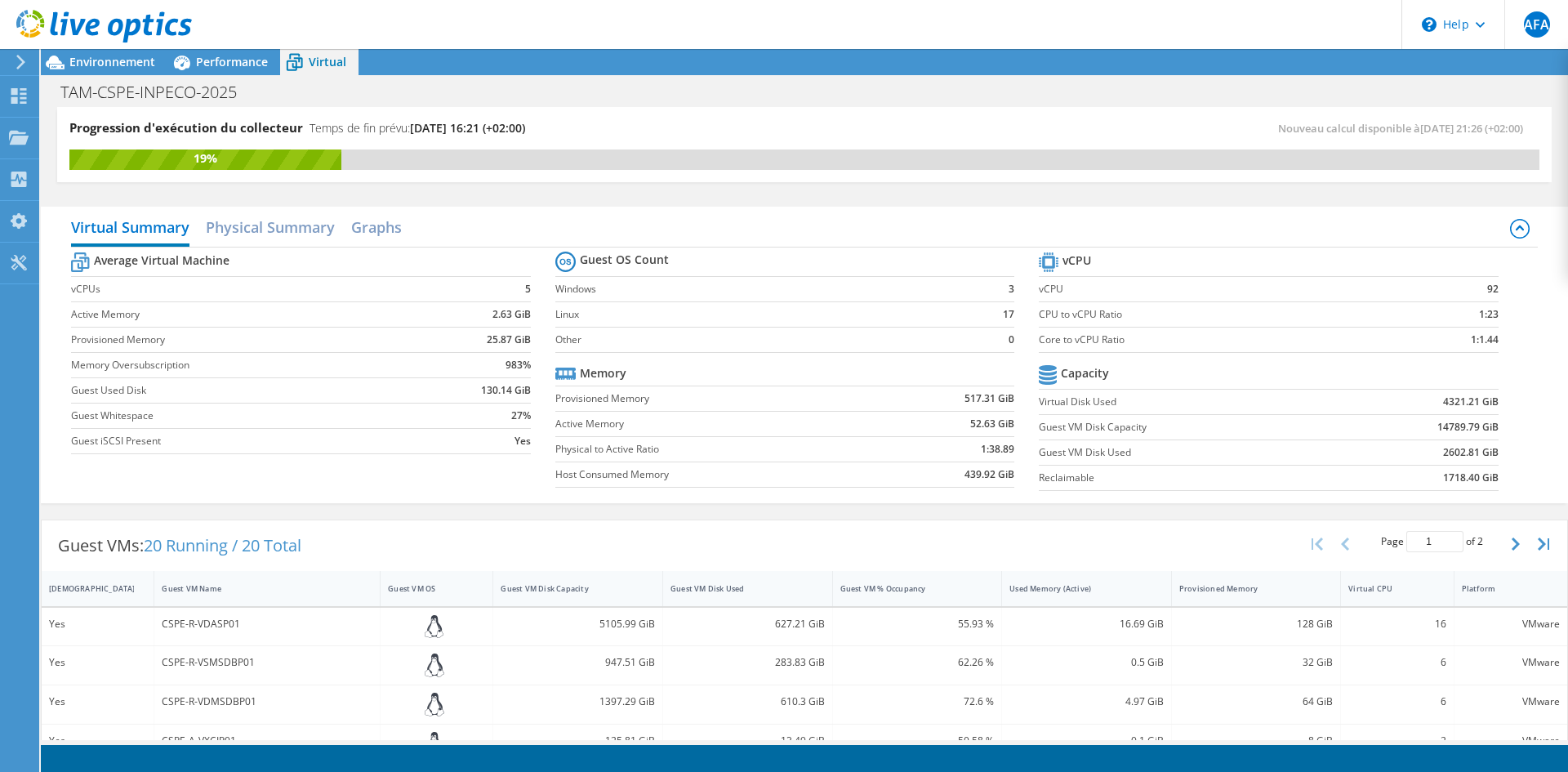
scroll to position [1105, 0]
click at [978, 228] on div "Virtual Summary Physical Summary Graphs" at bounding box center [804, 229] width 1466 height 36
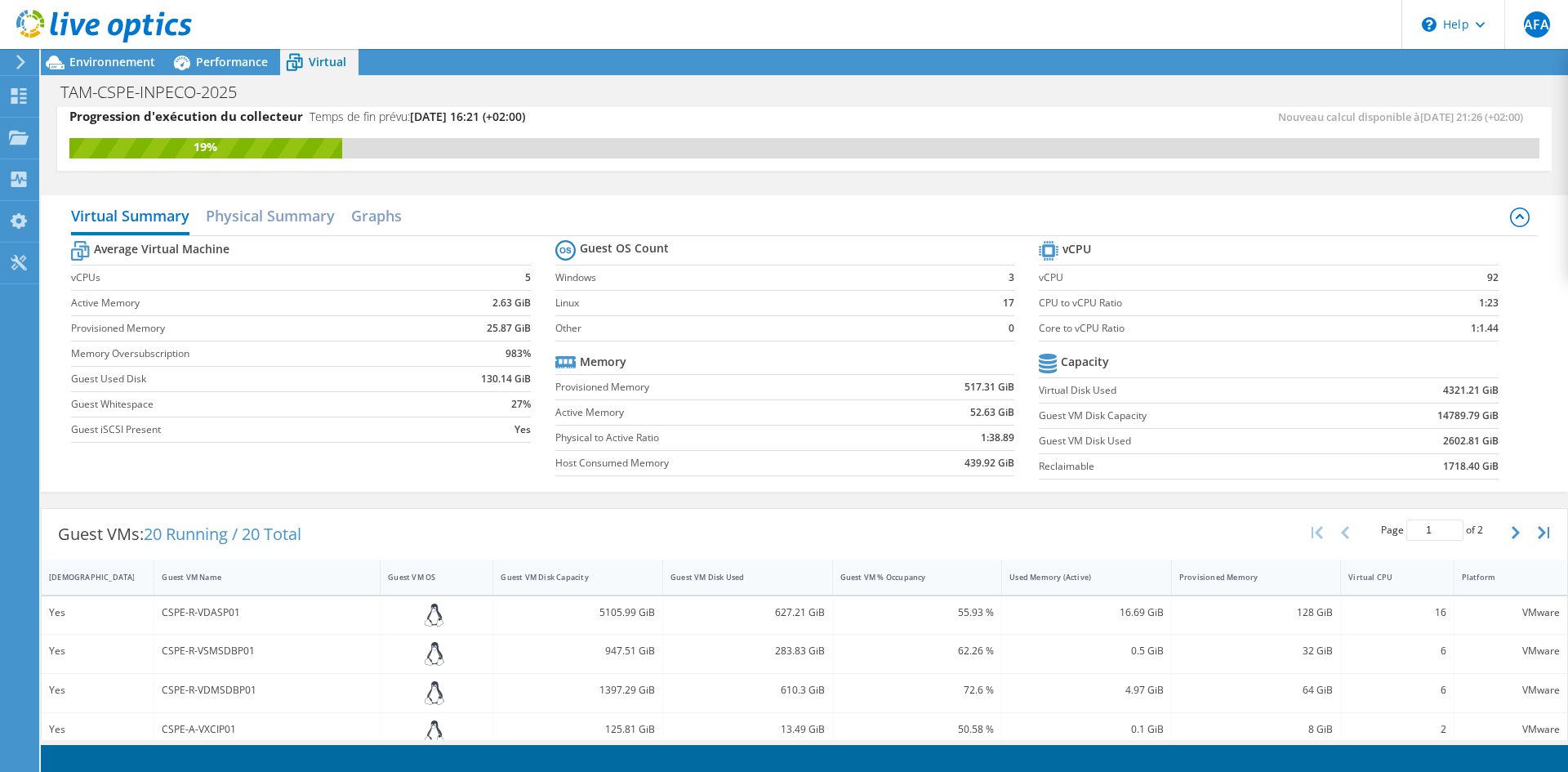
scroll to position [0, 0]
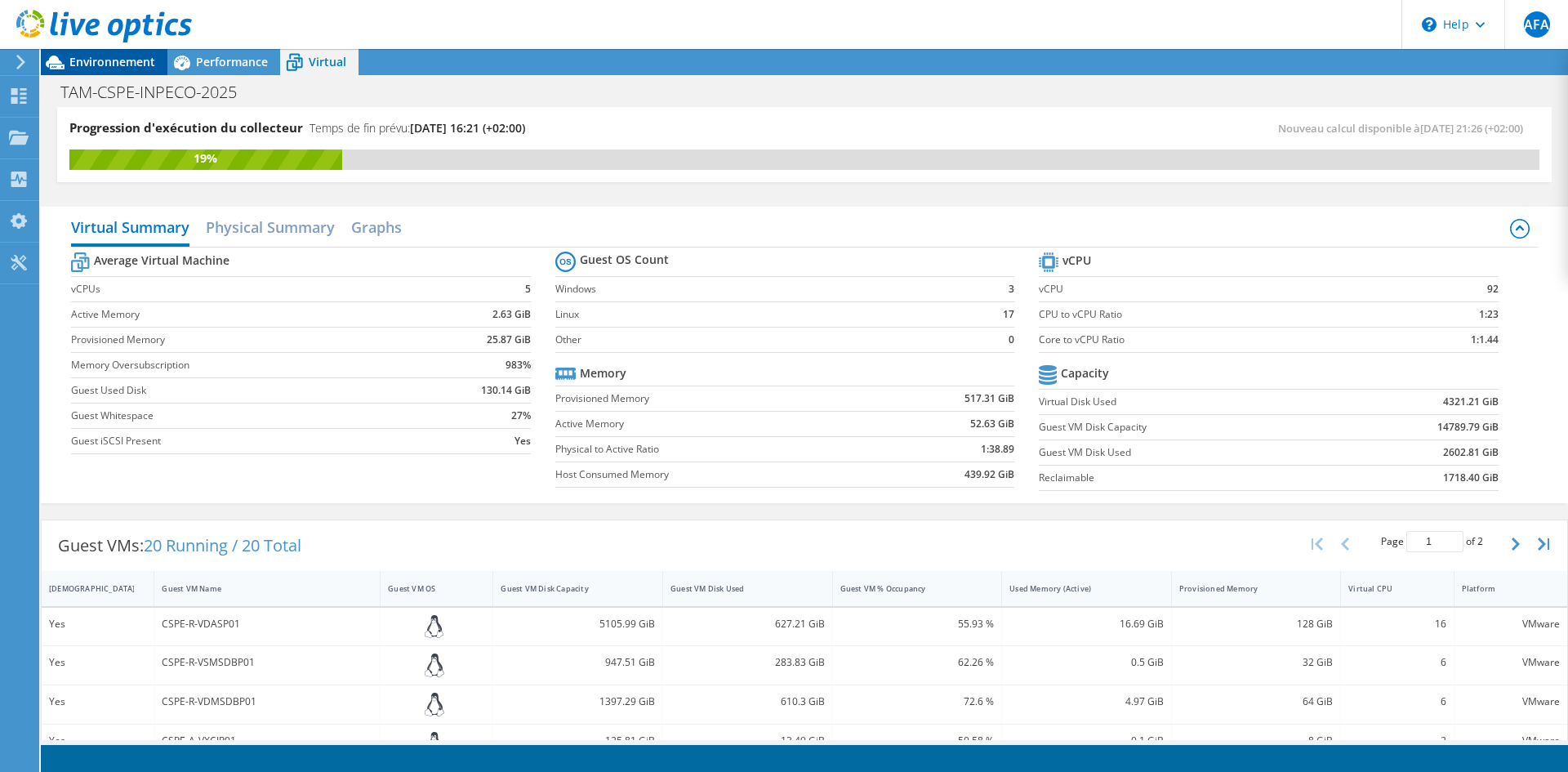
click at [80, 59] on span "Environnement" at bounding box center [112, 61] width 85 height 16
